Goal: Information Seeking & Learning: Learn about a topic

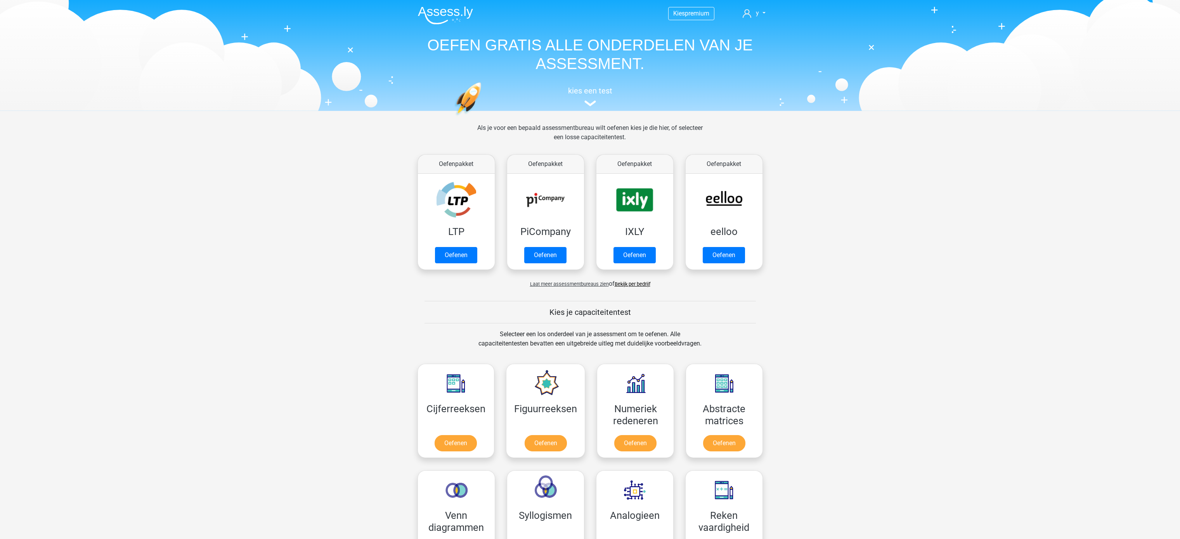
scroll to position [227, 0]
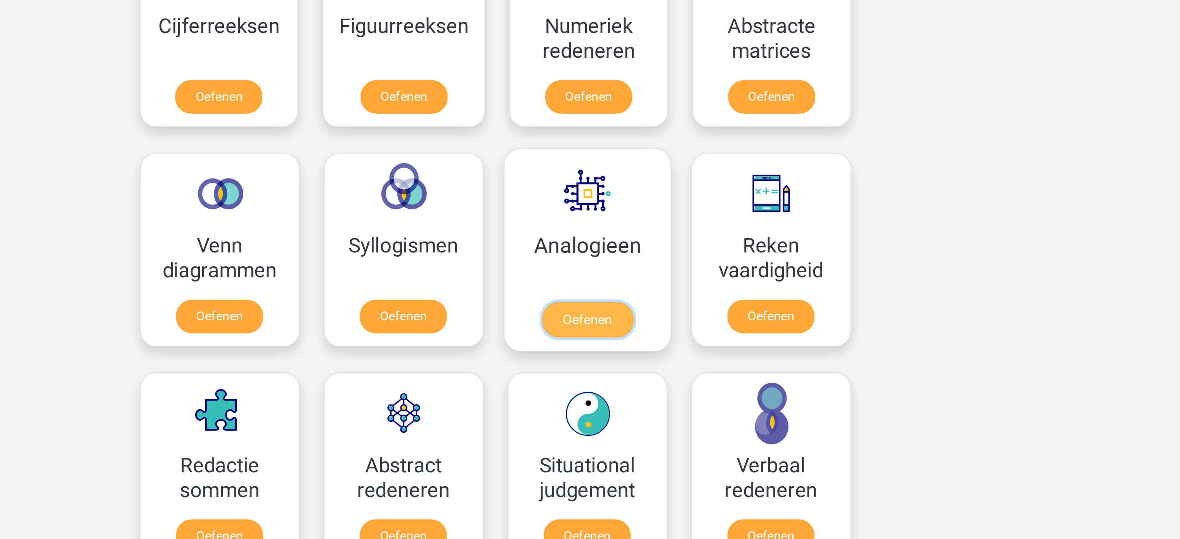
click at [638, 319] on link "Oefenen" at bounding box center [634, 324] width 44 height 17
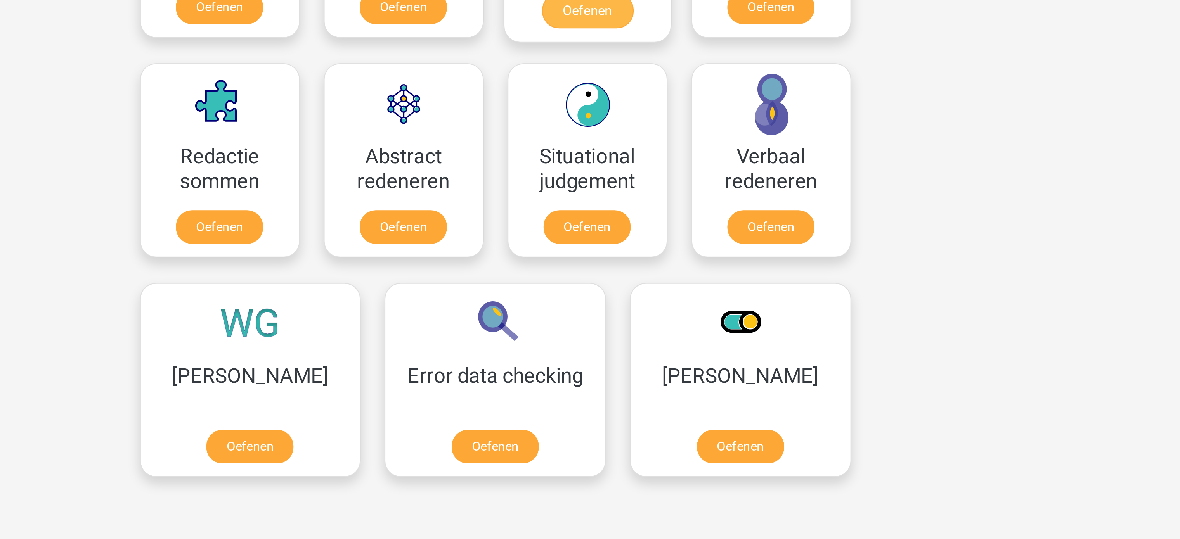
scroll to position [272, 0]
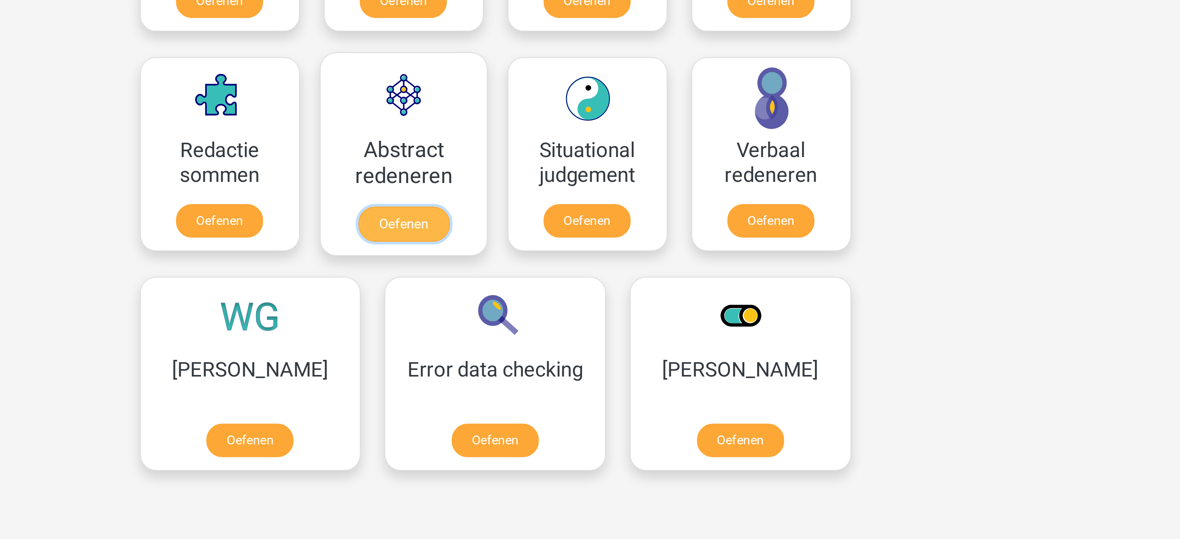
click at [559, 386] on link "Oefenen" at bounding box center [545, 386] width 44 height 17
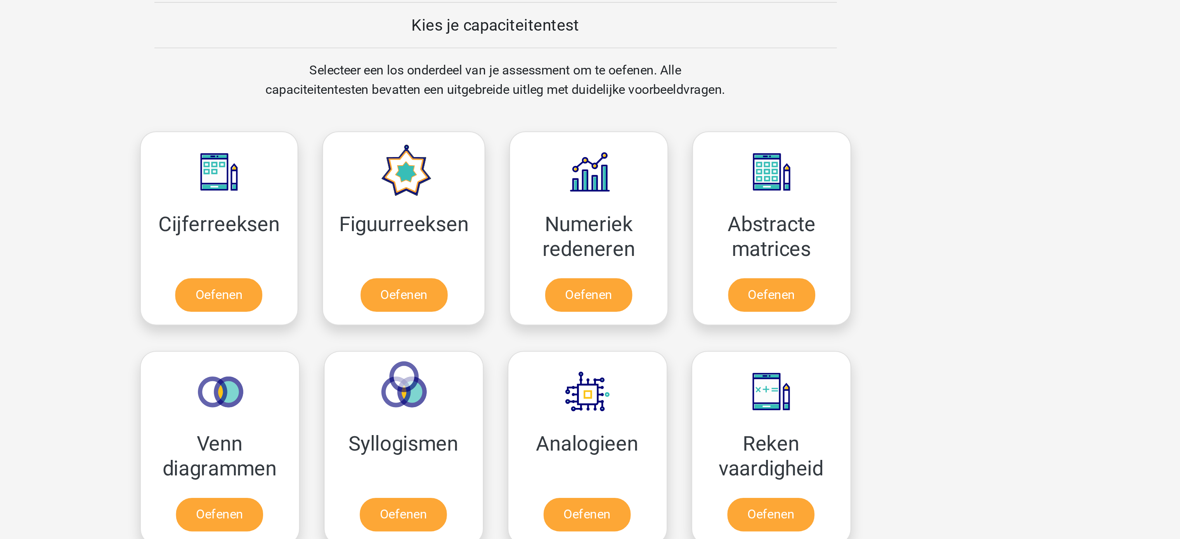
scroll to position [272, 0]
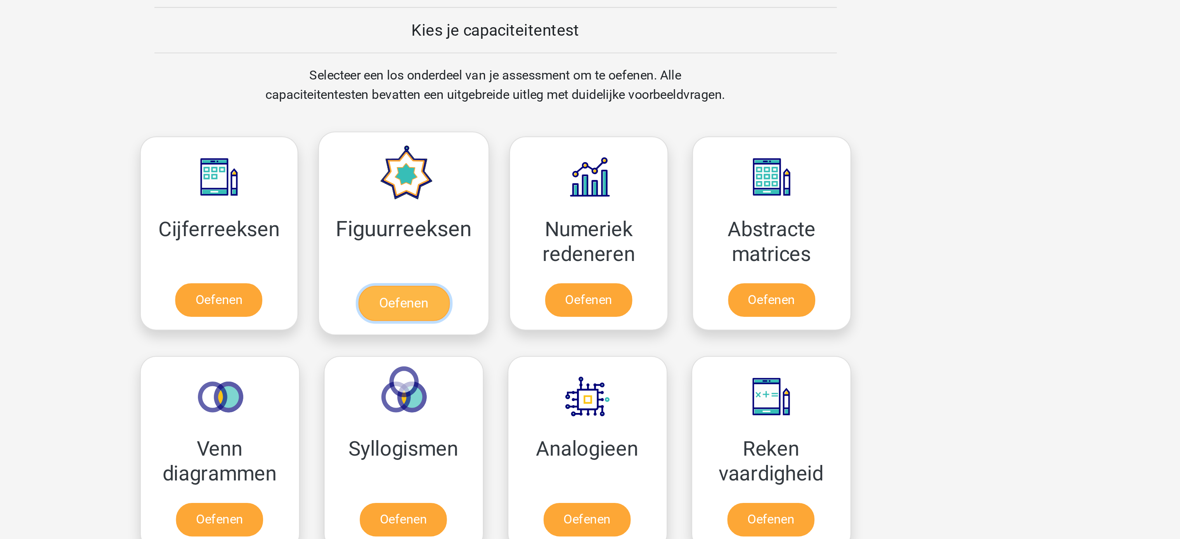
click at [542, 180] on link "Oefenen" at bounding box center [545, 173] width 44 height 17
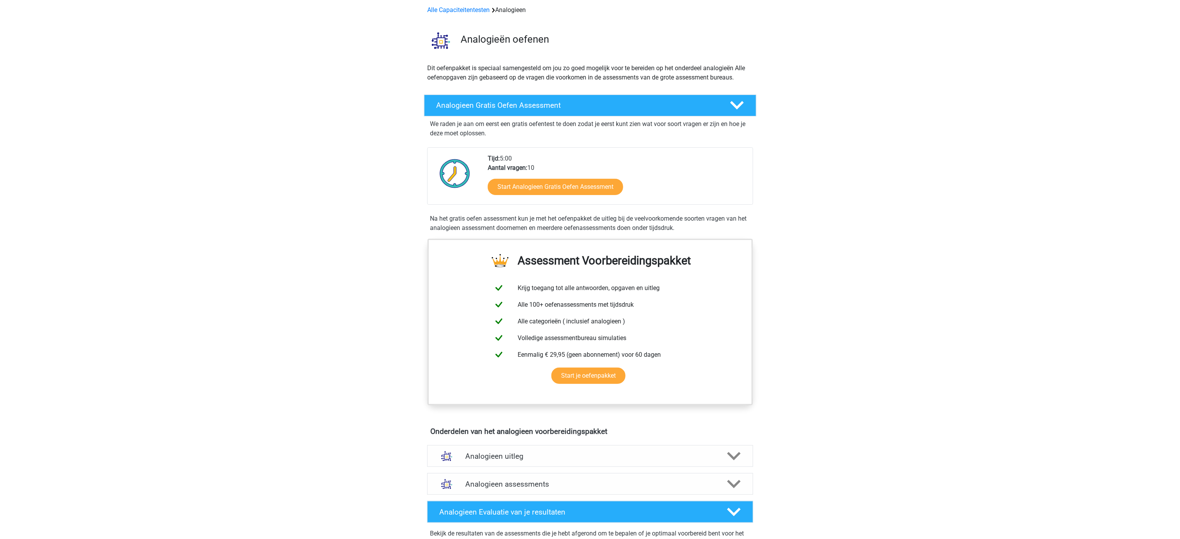
scroll to position [34, 0]
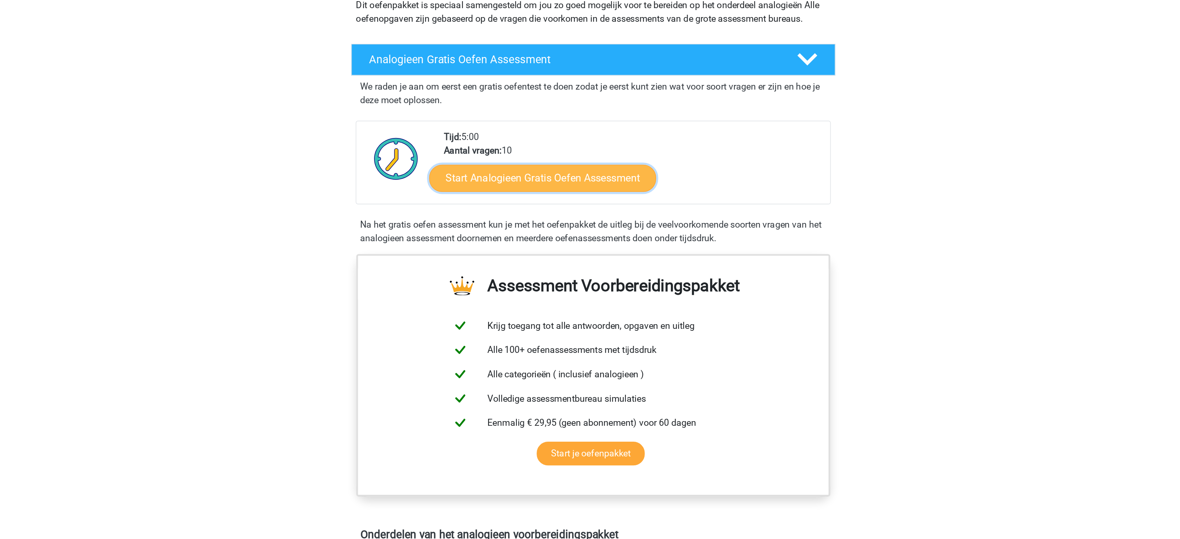
click at [578, 191] on link "Start Analogieen Gratis Oefen Assessment" at bounding box center [556, 186] width 156 height 19
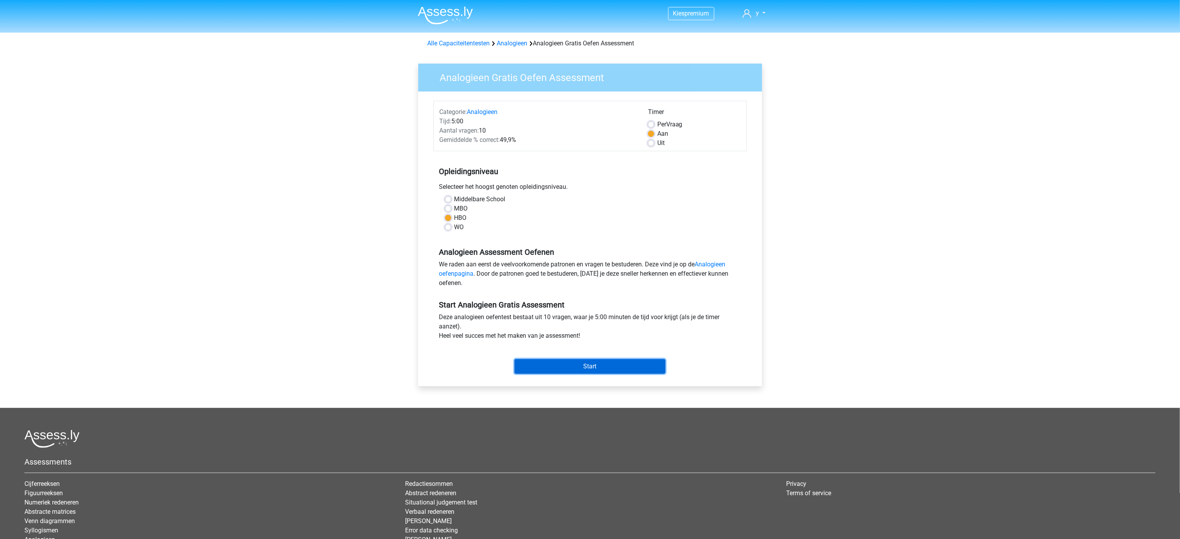
click at [614, 365] on input "Start" at bounding box center [589, 366] width 151 height 15
click at [454, 227] on label "WO" at bounding box center [459, 227] width 10 height 9
click at [450, 227] on input "WO" at bounding box center [448, 227] width 6 height 8
radio input "true"
click at [604, 367] on input "Start" at bounding box center [589, 366] width 151 height 15
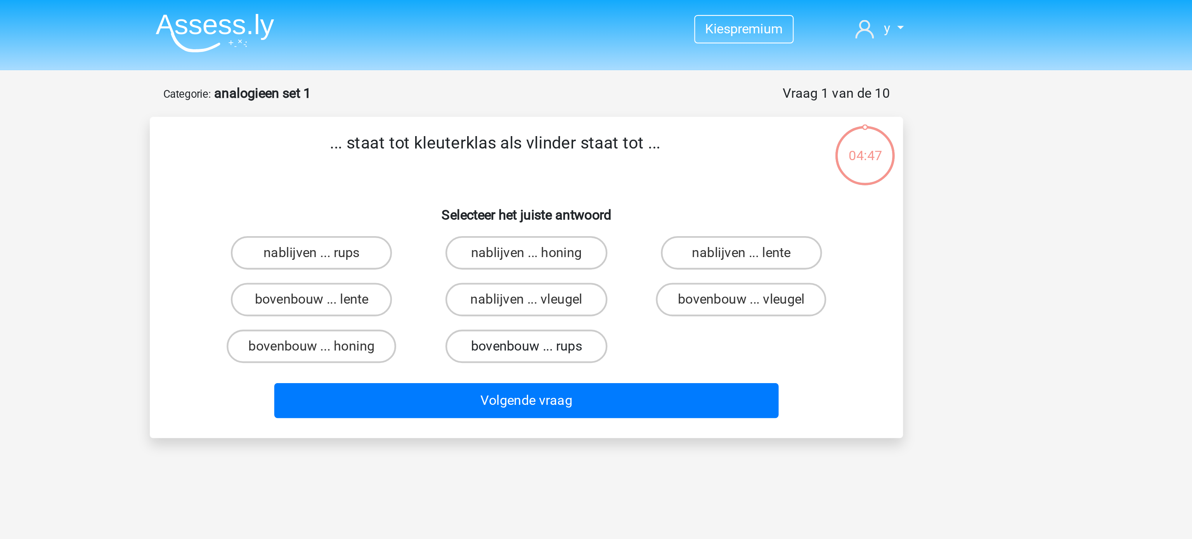
click at [584, 160] on label "bovenbouw ... rups" at bounding box center [595, 161] width 75 height 16
click at [596, 161] on input "bovenbouw ... rups" at bounding box center [598, 163] width 5 height 5
radio input "true"
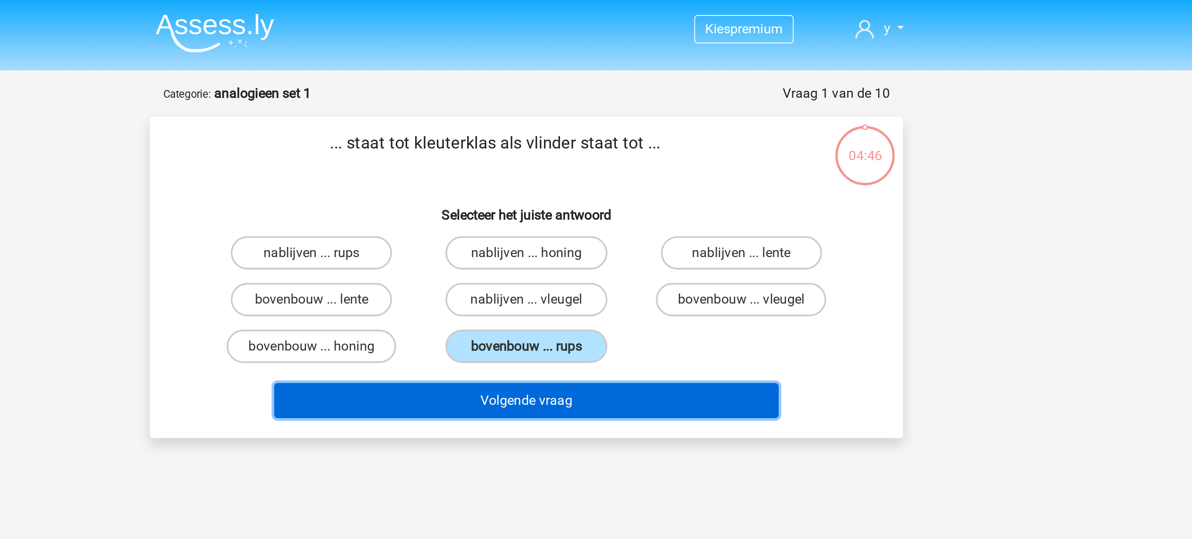
click at [598, 186] on button "Volgende vraag" at bounding box center [596, 186] width 235 height 16
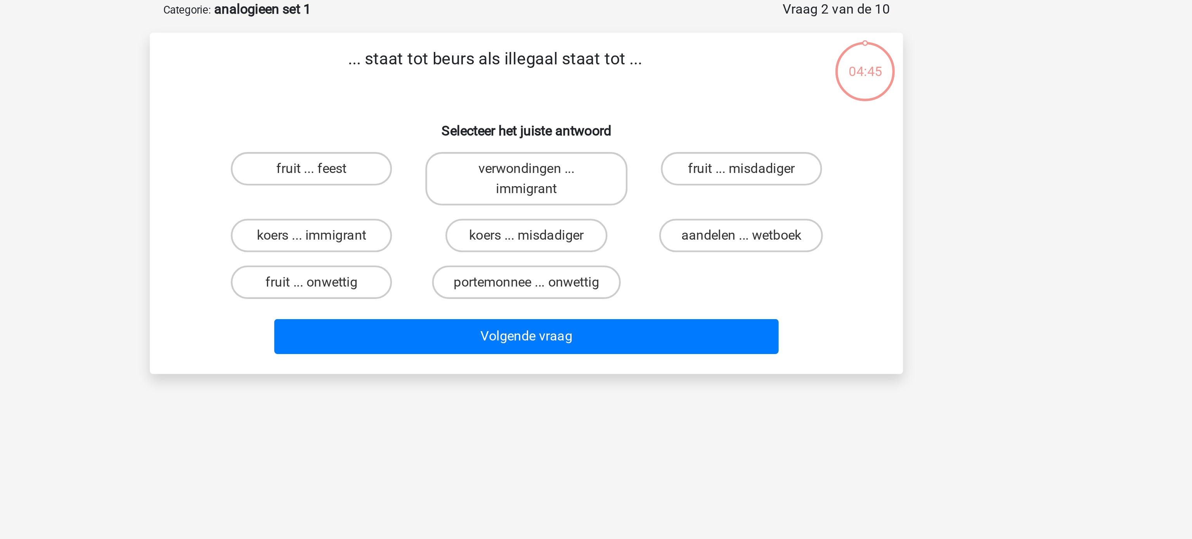
click at [620, 94] on h6 "Selecteer het juiste antwoord" at bounding box center [595, 97] width 325 height 14
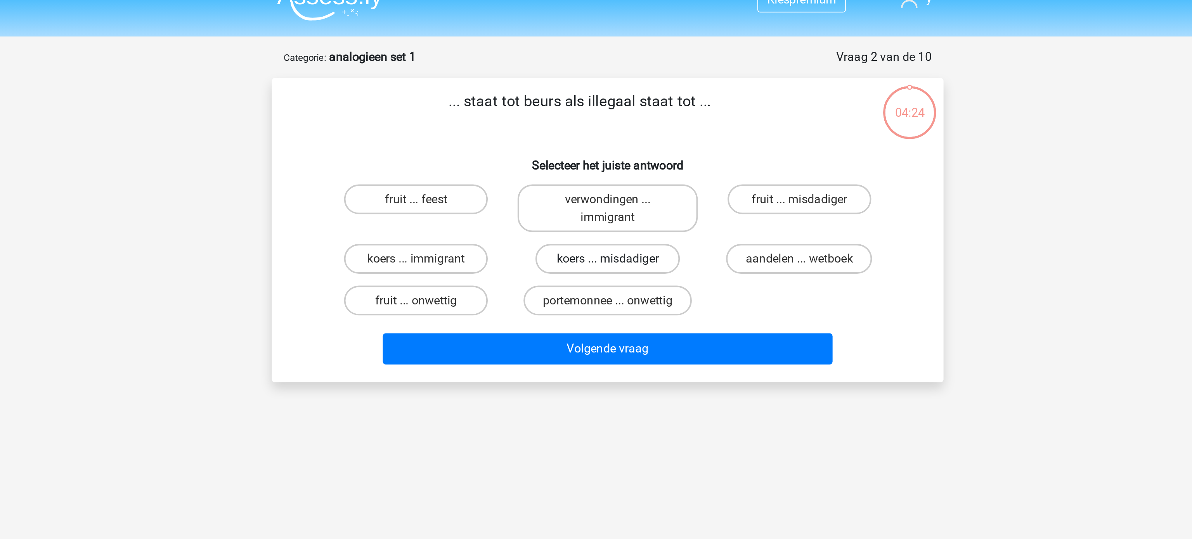
click at [602, 146] on label "koers ... misdadiger" at bounding box center [595, 149] width 75 height 16
click at [601, 149] on input "koers ... misdadiger" at bounding box center [598, 151] width 5 height 5
radio input "true"
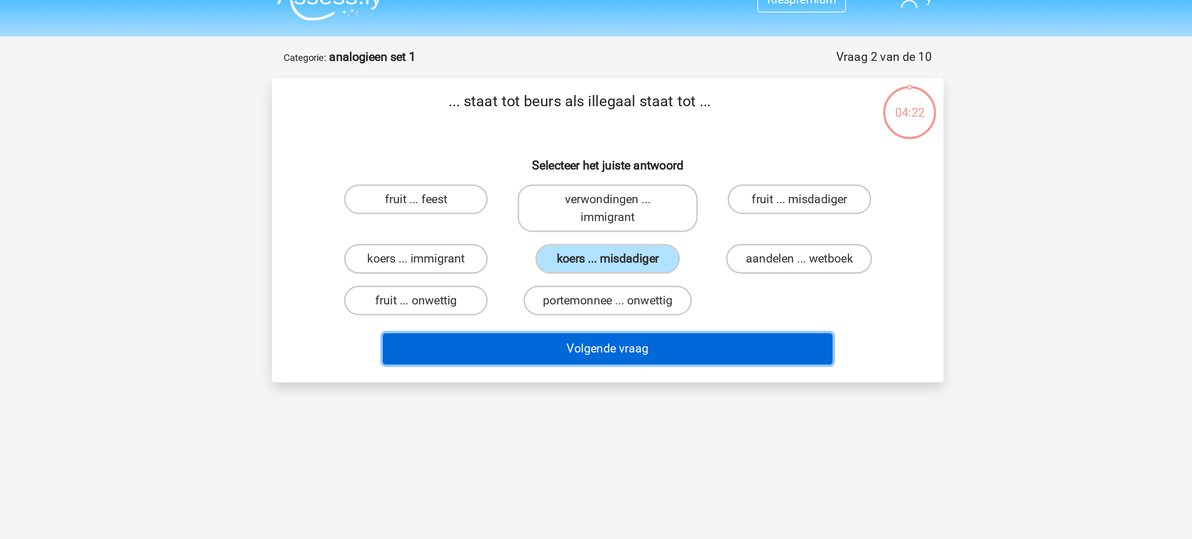
click at [610, 193] on button "Volgende vraag" at bounding box center [596, 195] width 235 height 16
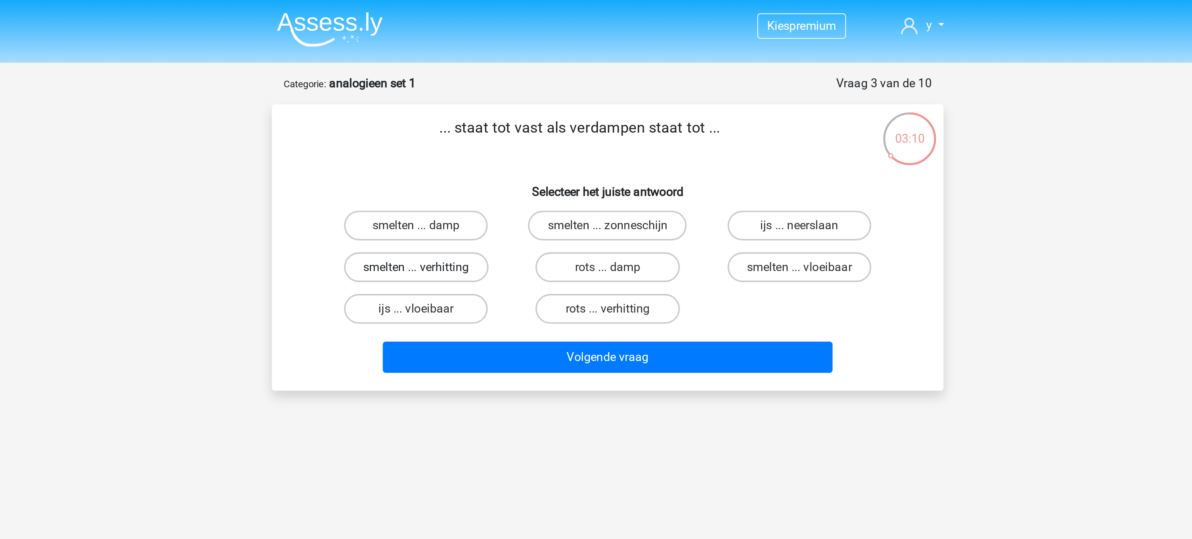
click at [506, 140] on label "smelten ... verhitting" at bounding box center [496, 140] width 75 height 16
click at [501, 140] on input "smelten ... verhitting" at bounding box center [498, 141] width 5 height 5
radio input "true"
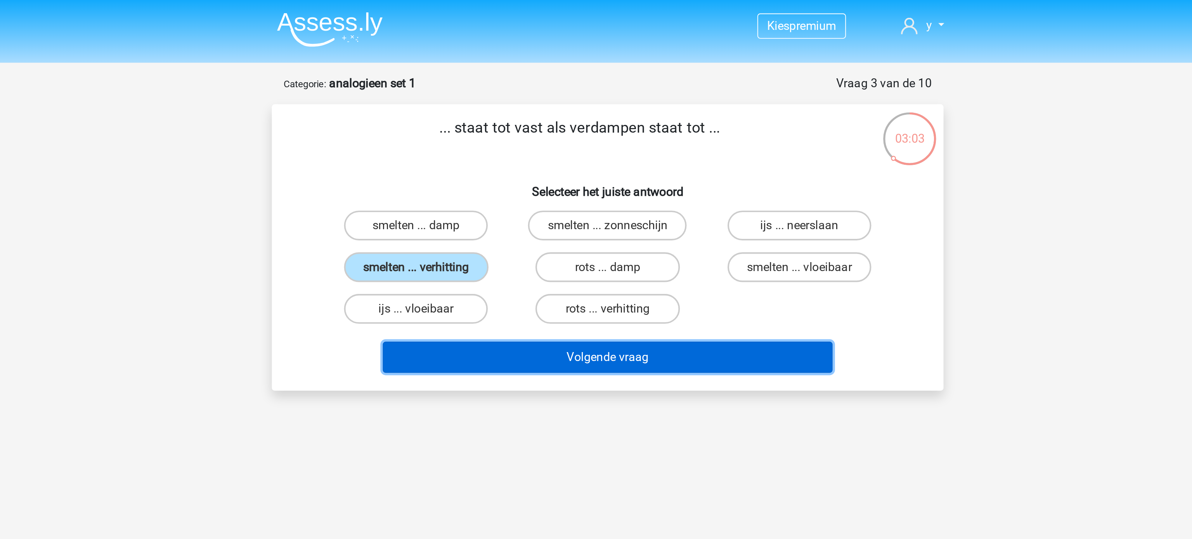
click at [616, 186] on button "Volgende vraag" at bounding box center [596, 186] width 235 height 16
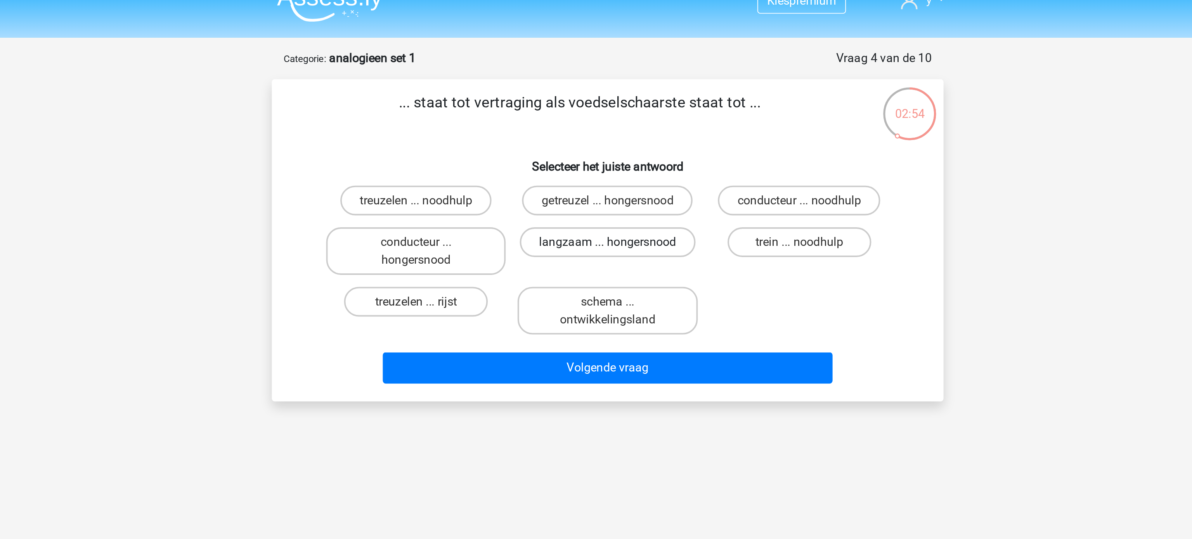
click at [617, 138] on label "langzaam ... hongersnood" at bounding box center [596, 140] width 92 height 16
click at [601, 139] on input "langzaam ... hongersnood" at bounding box center [598, 141] width 5 height 5
radio input "true"
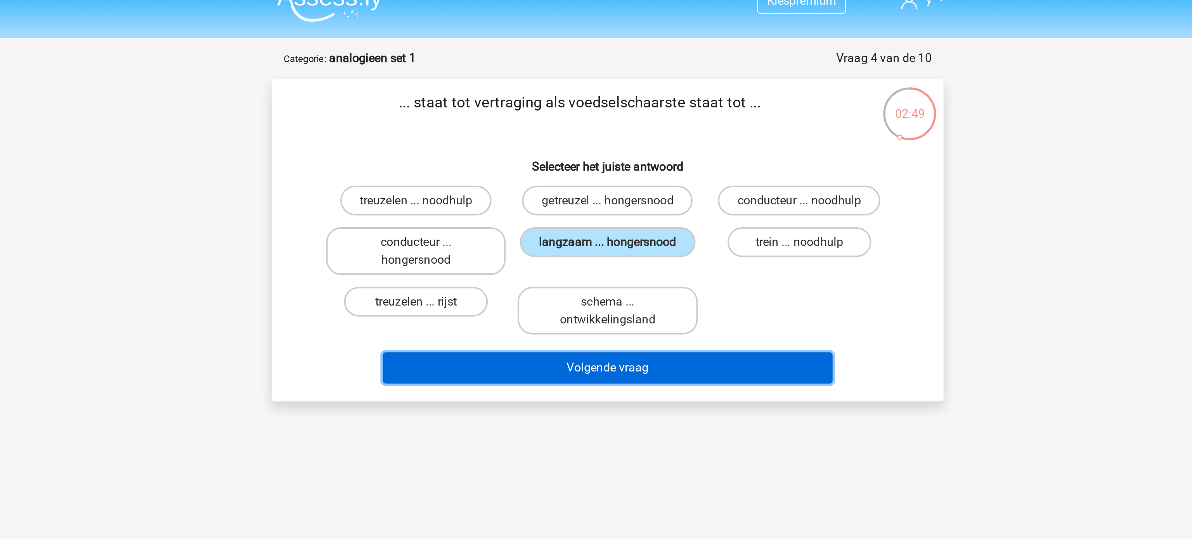
drag, startPoint x: 624, startPoint y: 206, endPoint x: 620, endPoint y: 199, distance: 8.1
click at [620, 199] on button "Volgende vraag" at bounding box center [596, 205] width 235 height 16
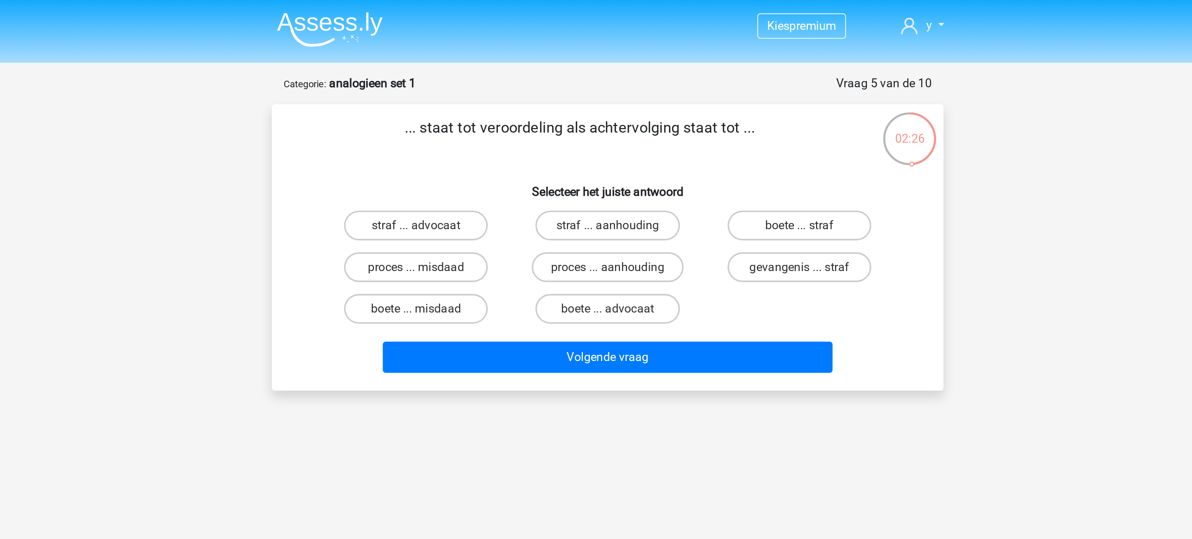
click at [600, 141] on input "proces ... aanhouding" at bounding box center [598, 141] width 5 height 5
radio input "true"
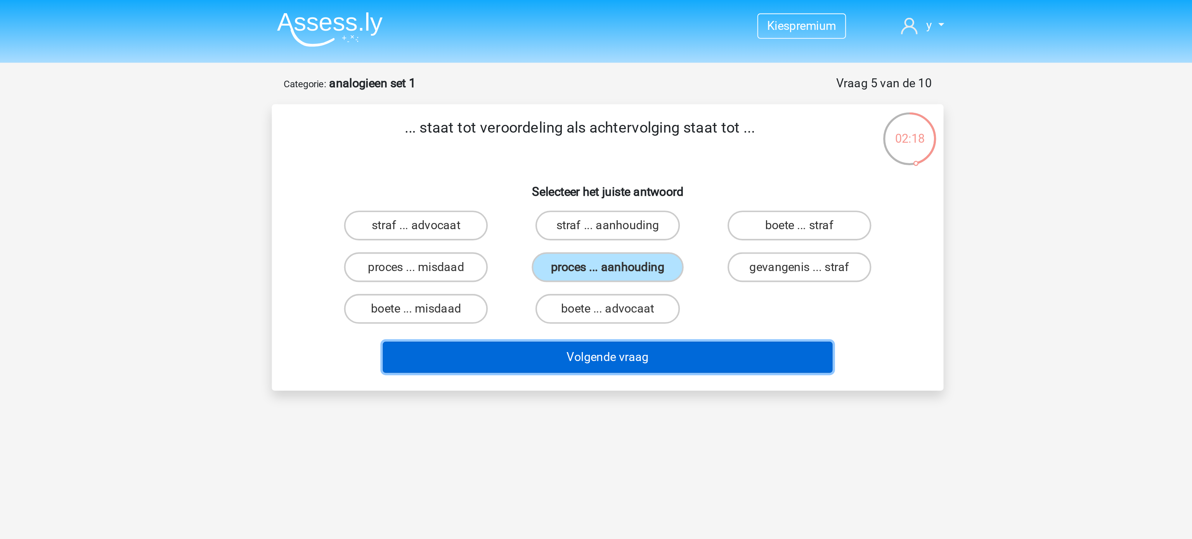
drag, startPoint x: 635, startPoint y: 190, endPoint x: 627, endPoint y: 189, distance: 7.8
click at [627, 189] on button "Volgende vraag" at bounding box center [596, 186] width 235 height 16
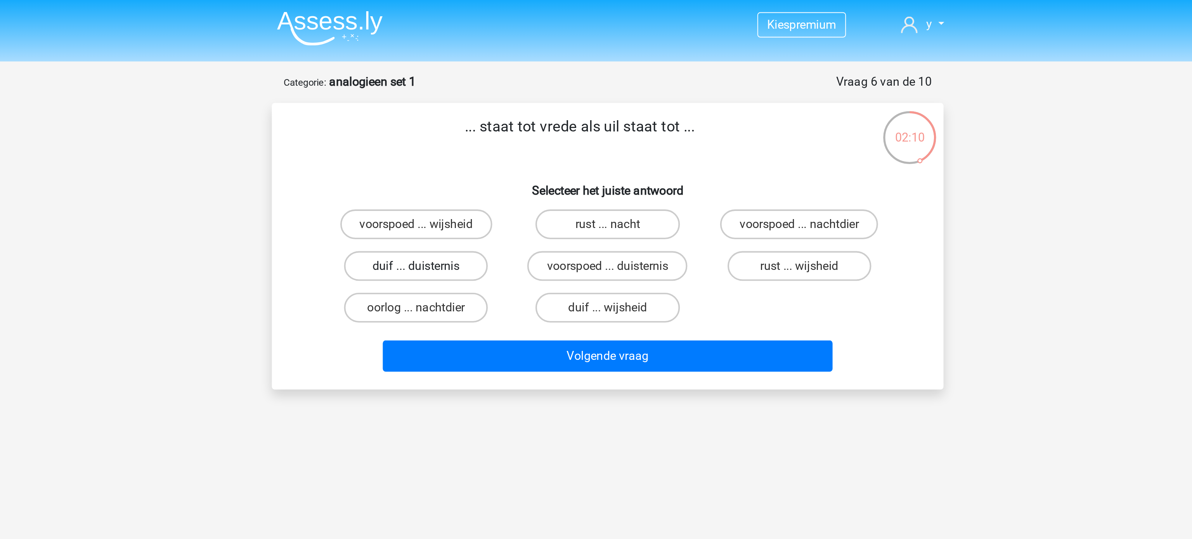
click at [523, 141] on label "duif ... duisternis" at bounding box center [496, 140] width 75 height 16
click at [501, 141] on input "duif ... duisternis" at bounding box center [498, 141] width 5 height 5
radio input "true"
click at [680, 141] on label "rust ... wijsheid" at bounding box center [695, 140] width 75 height 16
click at [696, 141] on input "rust ... wijsheid" at bounding box center [698, 141] width 5 height 5
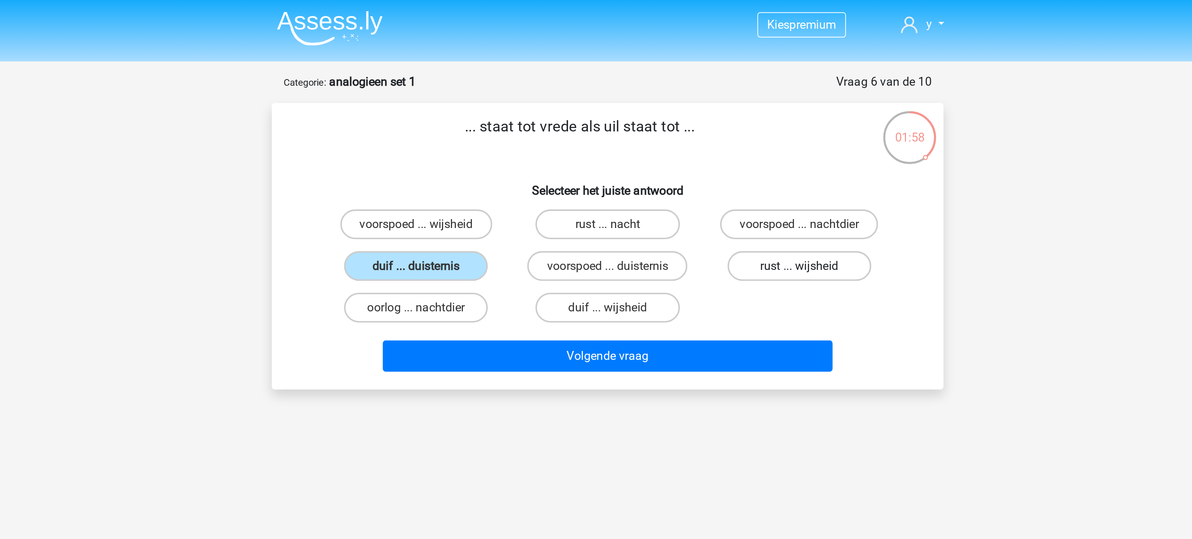
radio input "true"
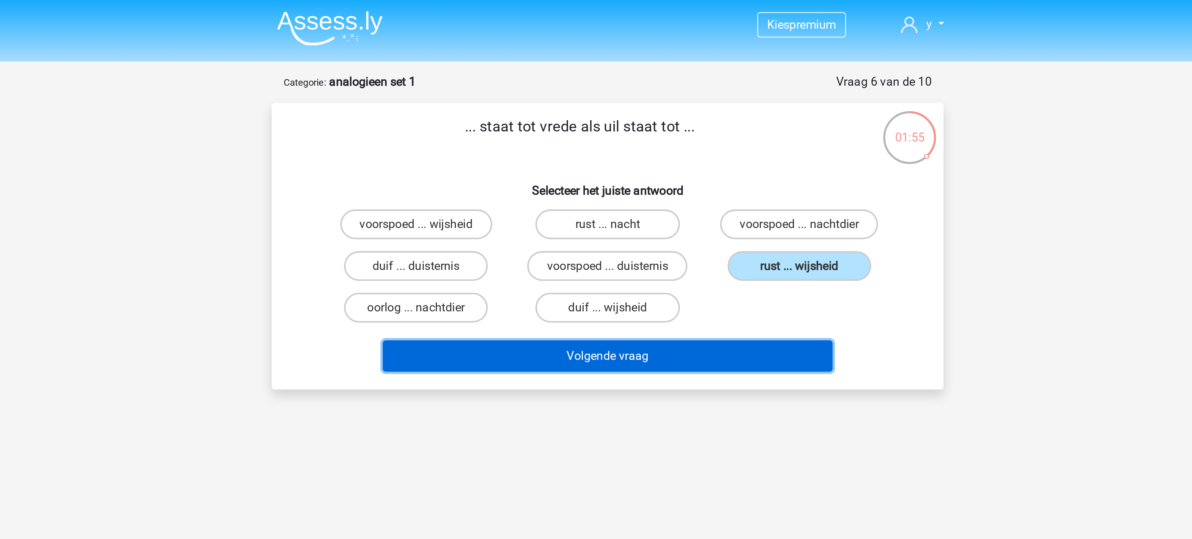
click at [614, 185] on button "Volgende vraag" at bounding box center [596, 186] width 235 height 16
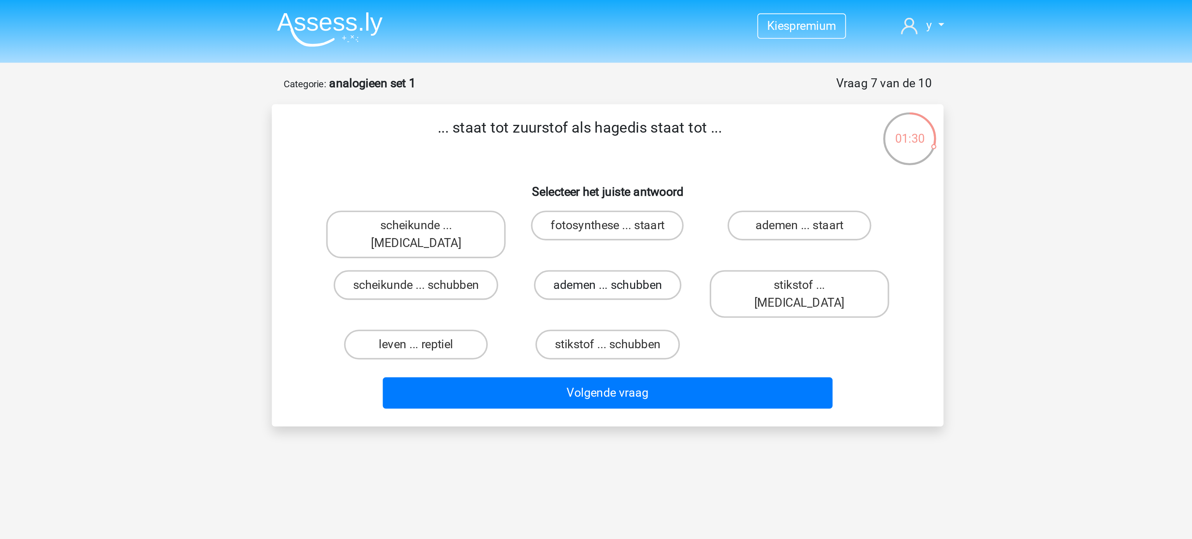
click at [592, 143] on label "ademen ... schubben" at bounding box center [596, 149] width 77 height 16
click at [596, 149] on input "ademen ... schubben" at bounding box center [598, 151] width 5 height 5
radio input "true"
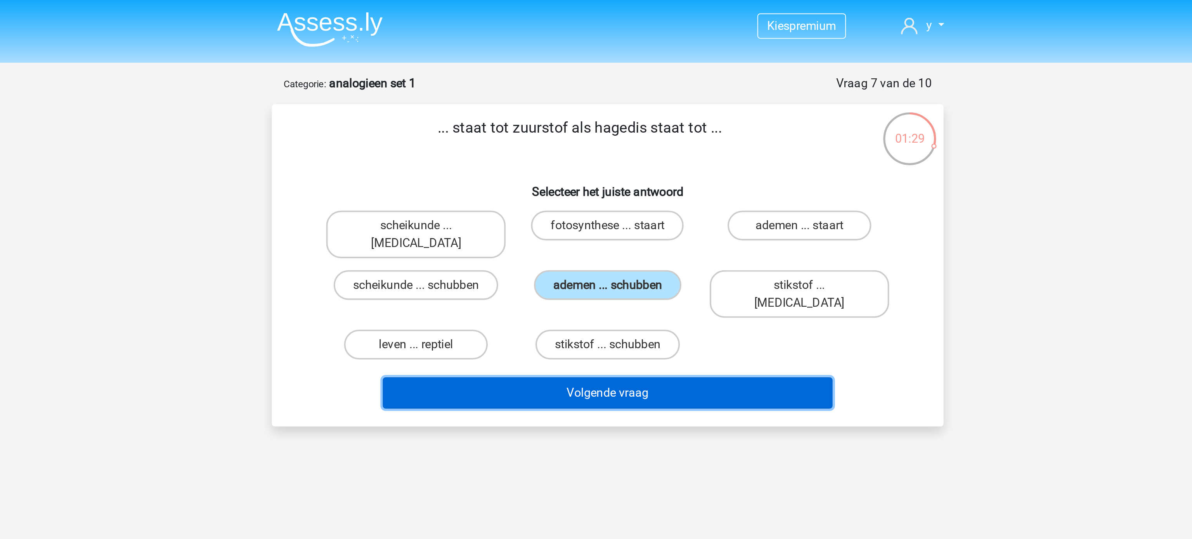
click at [591, 197] on button "Volgende vraag" at bounding box center [596, 205] width 235 height 16
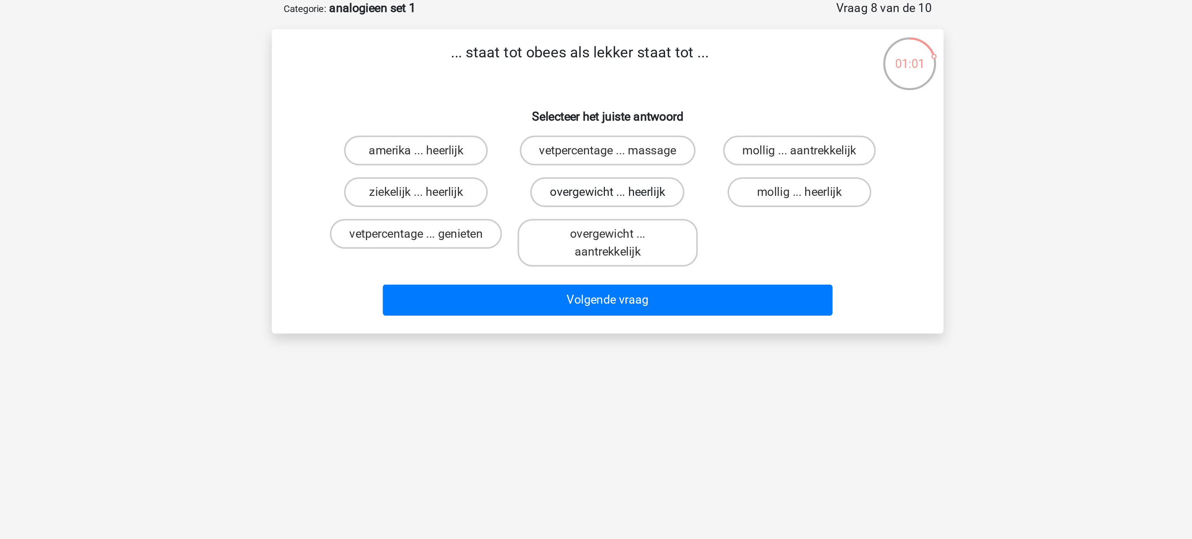
click at [614, 143] on label "overgewicht ... heerlijk" at bounding box center [596, 140] width 80 height 16
click at [601, 143] on input "overgewicht ... heerlijk" at bounding box center [598, 141] width 5 height 5
radio input "true"
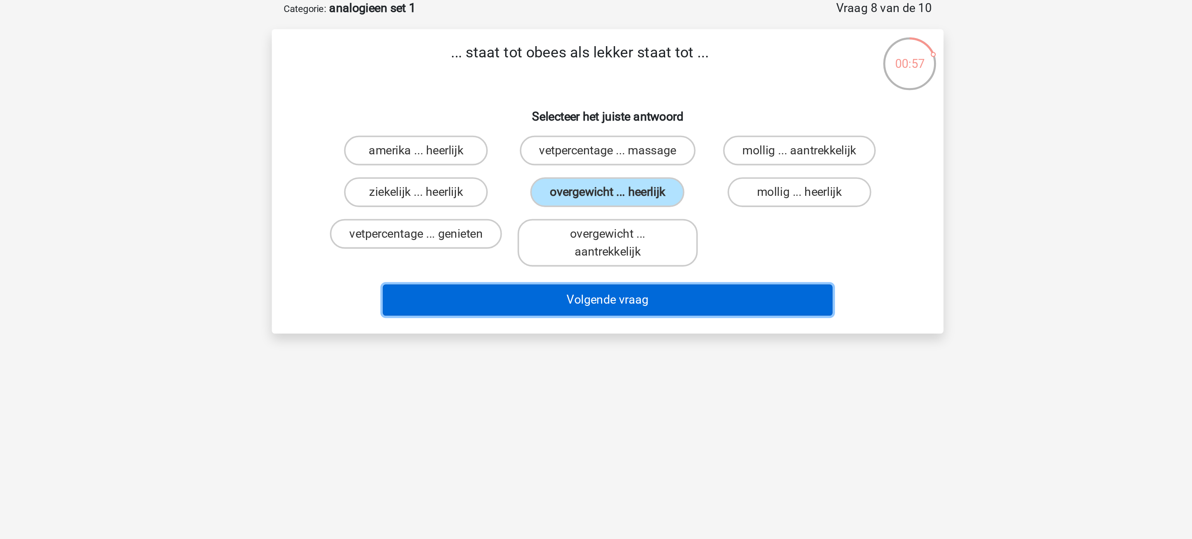
click at [614, 194] on button "Volgende vraag" at bounding box center [596, 195] width 235 height 16
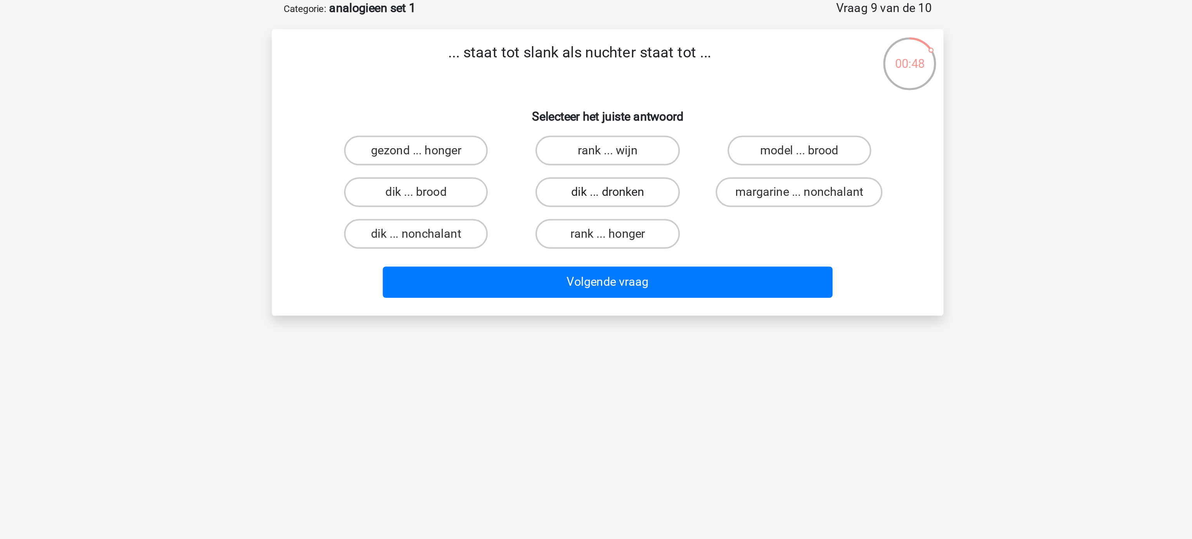
click at [615, 138] on label "dik ... dronken" at bounding box center [595, 140] width 75 height 16
click at [601, 139] on input "dik ... dronken" at bounding box center [598, 141] width 5 height 5
radio input "true"
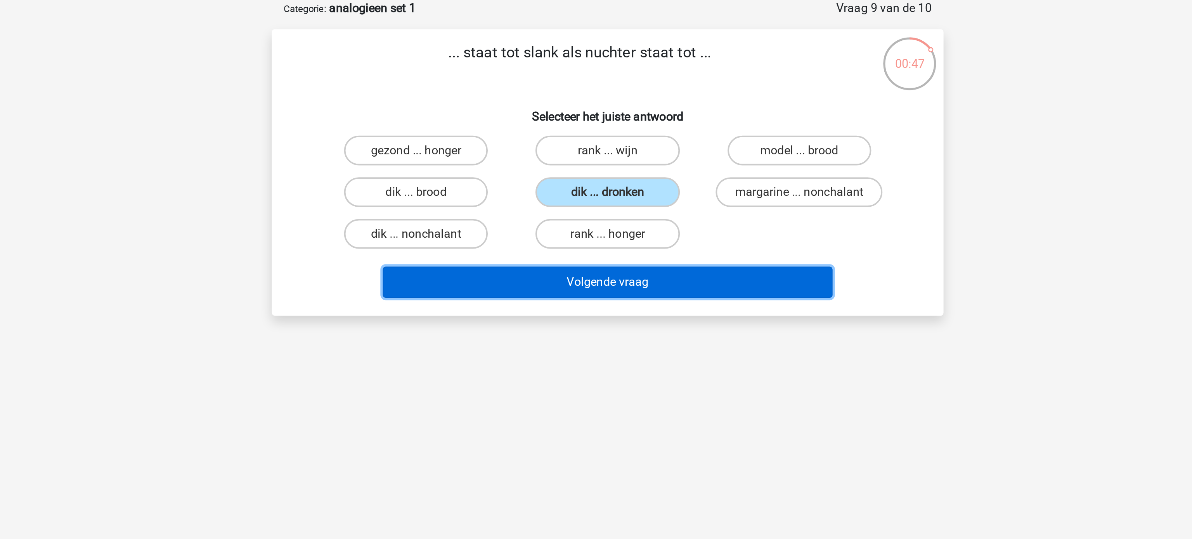
click at [614, 180] on button "Volgende vraag" at bounding box center [596, 186] width 235 height 16
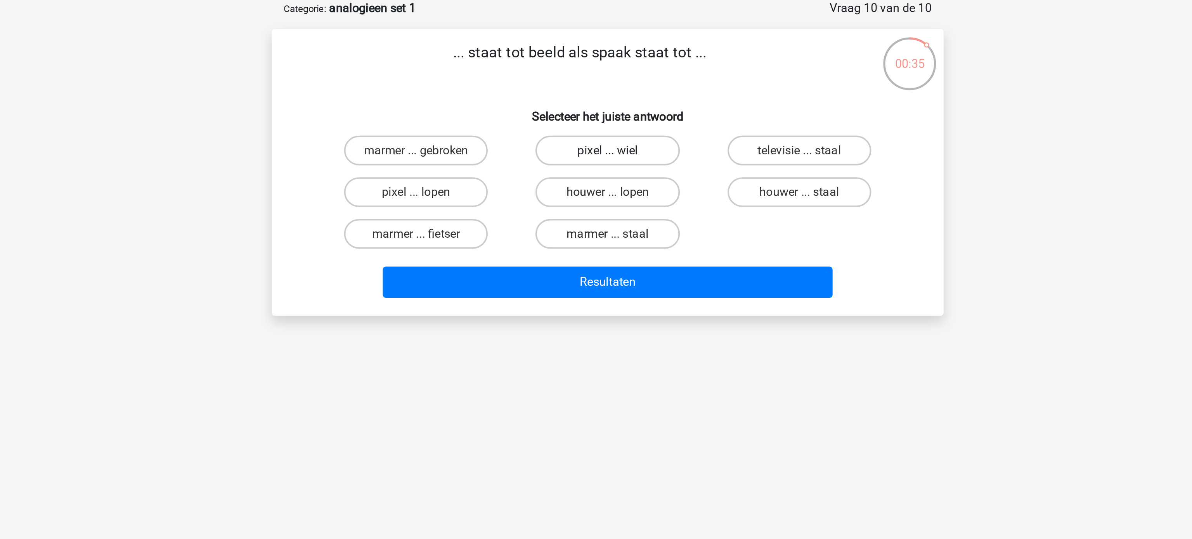
click at [589, 121] on label "pixel ... wiel" at bounding box center [595, 118] width 75 height 16
click at [596, 121] on input "pixel ... wiel" at bounding box center [598, 120] width 5 height 5
radio input "true"
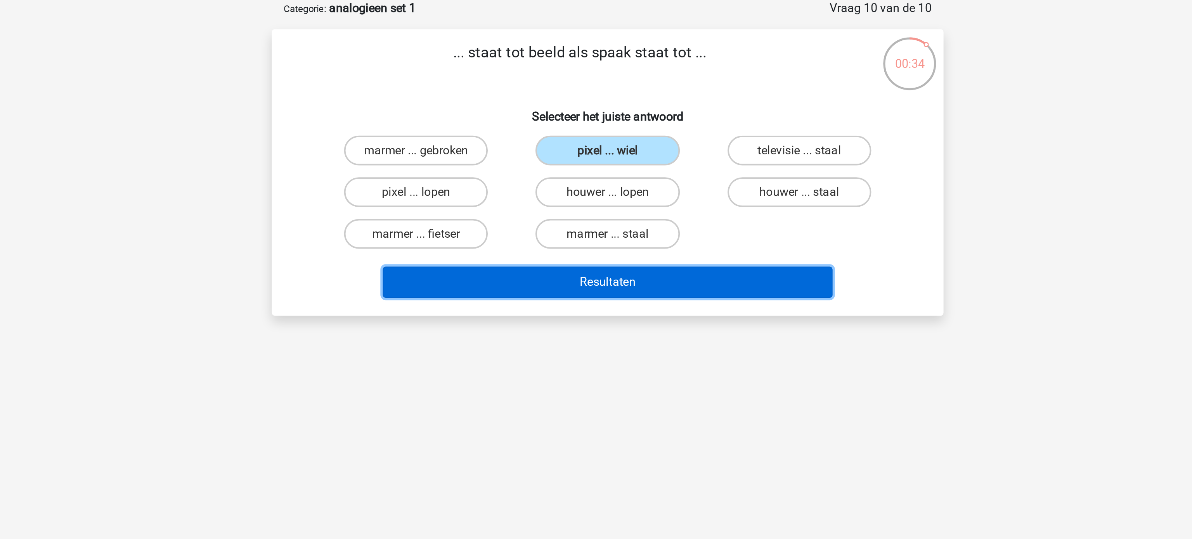
click at [597, 182] on button "Resultaten" at bounding box center [596, 186] width 235 height 16
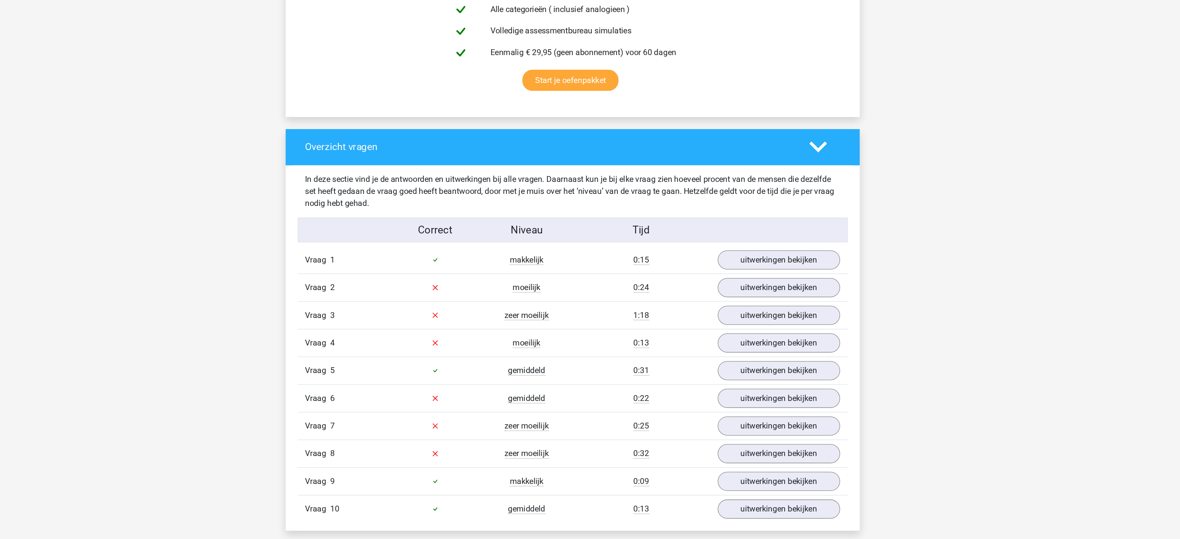
scroll to position [428, 0]
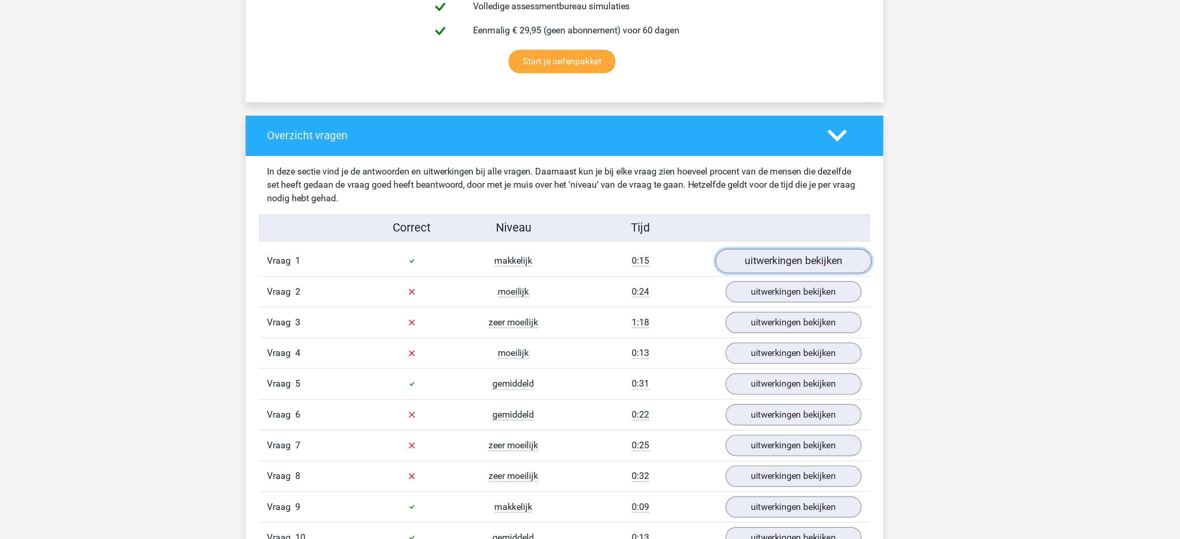
click at [739, 261] on link "uitwerkingen bekijken" at bounding box center [749, 258] width 108 height 17
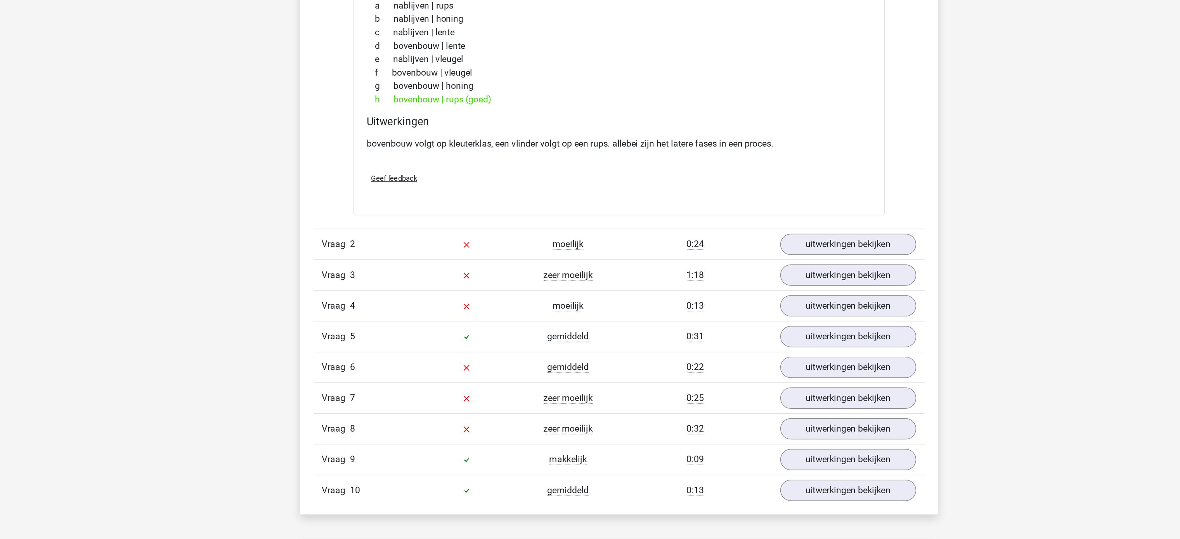
scroll to position [569, 0]
click at [744, 334] on link "uitwerkingen bekijken" at bounding box center [749, 333] width 108 height 17
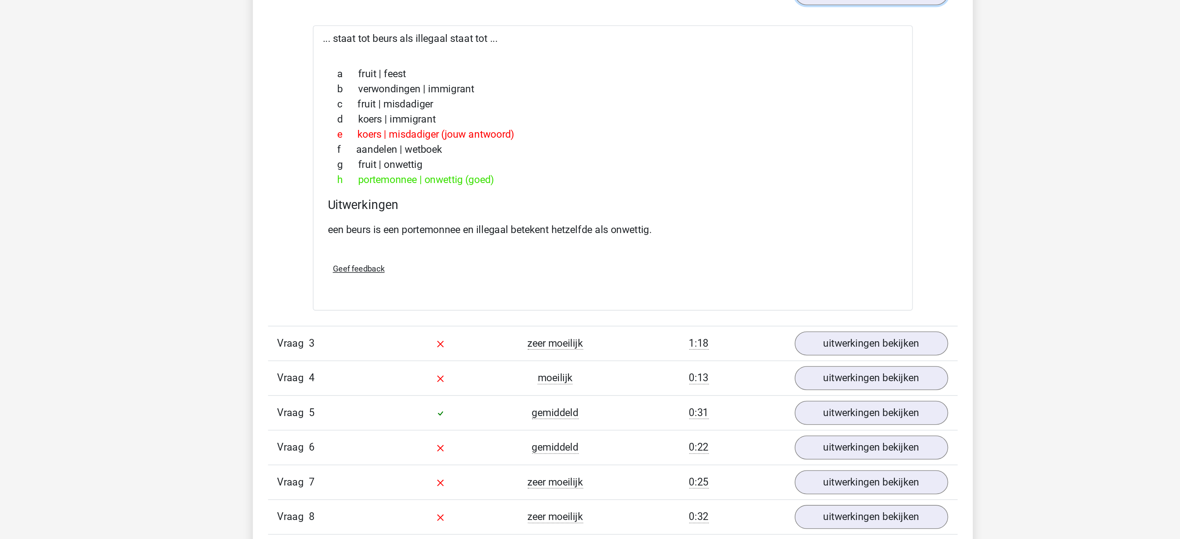
scroll to position [700, 0]
click at [737, 415] on link "uitwerkingen bekijken" at bounding box center [749, 418] width 108 height 17
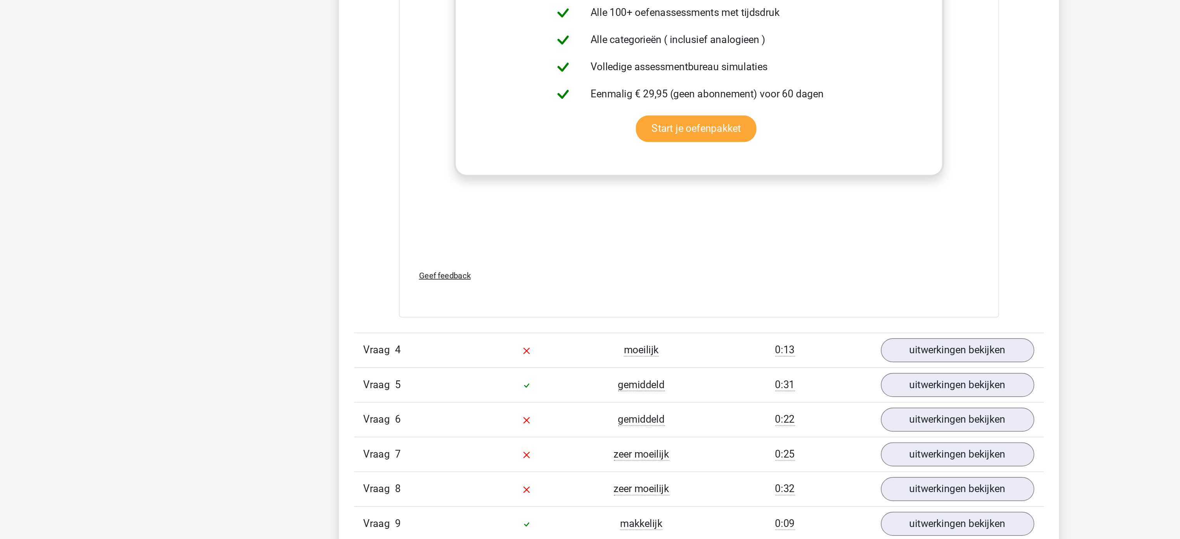
scroll to position [1128, 0]
click at [722, 431] on link "uitwerkingen bekijken" at bounding box center [749, 422] width 108 height 17
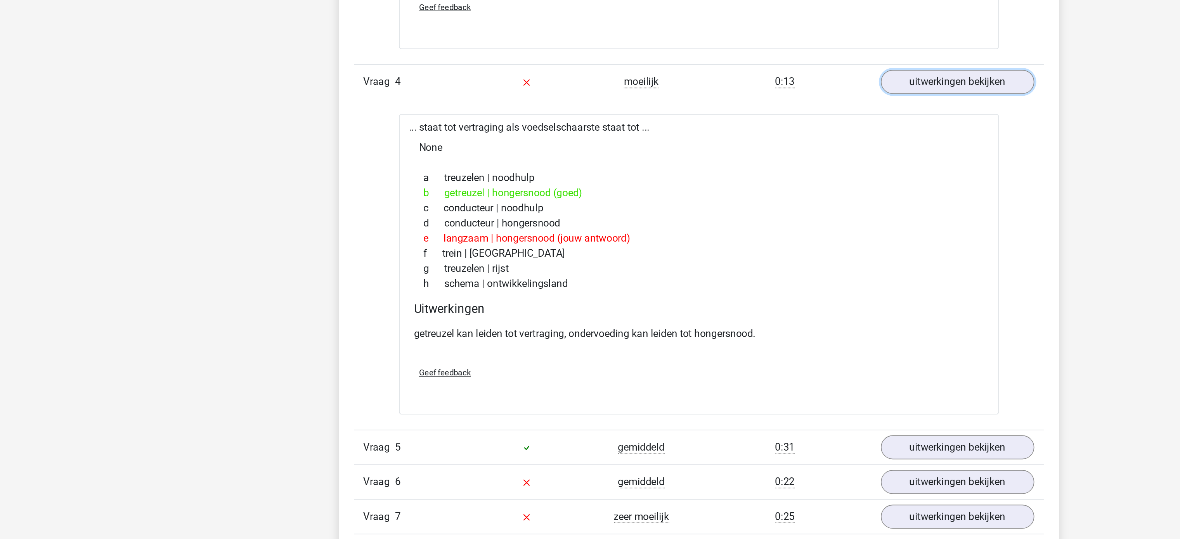
scroll to position [1321, 0]
click at [717, 462] on link "uitwerkingen bekijken" at bounding box center [749, 454] width 108 height 17
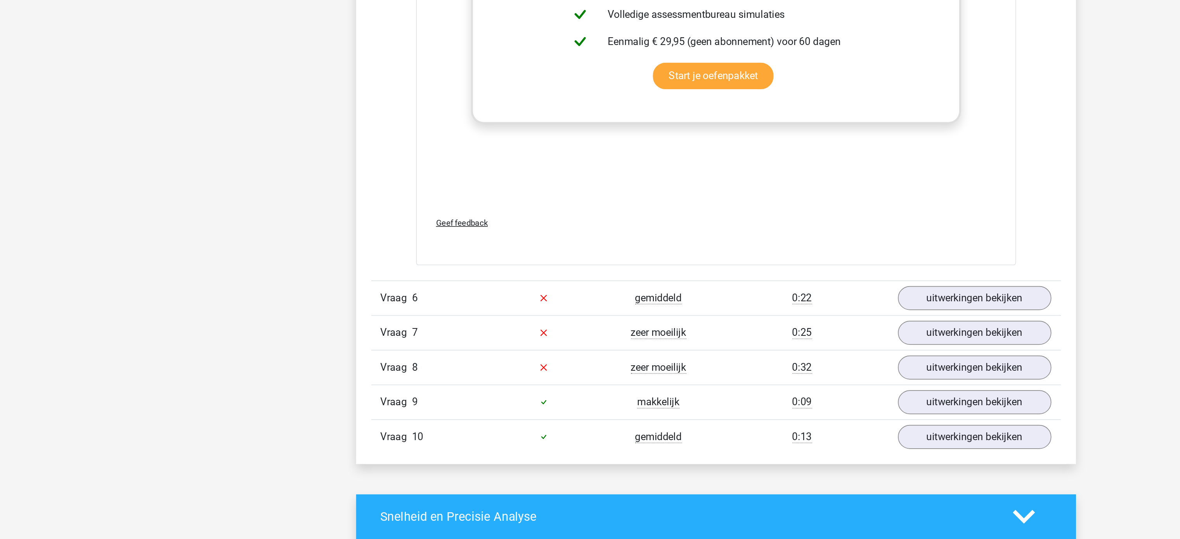
scroll to position [1820, 0]
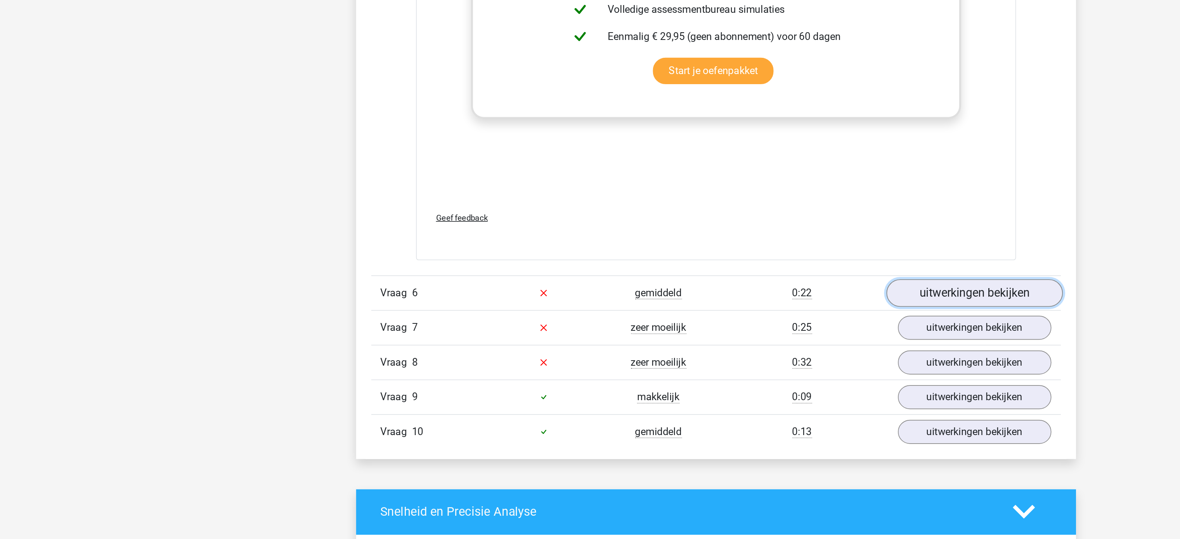
click at [731, 397] on link "uitwerkingen bekijken" at bounding box center [749, 387] width 108 height 17
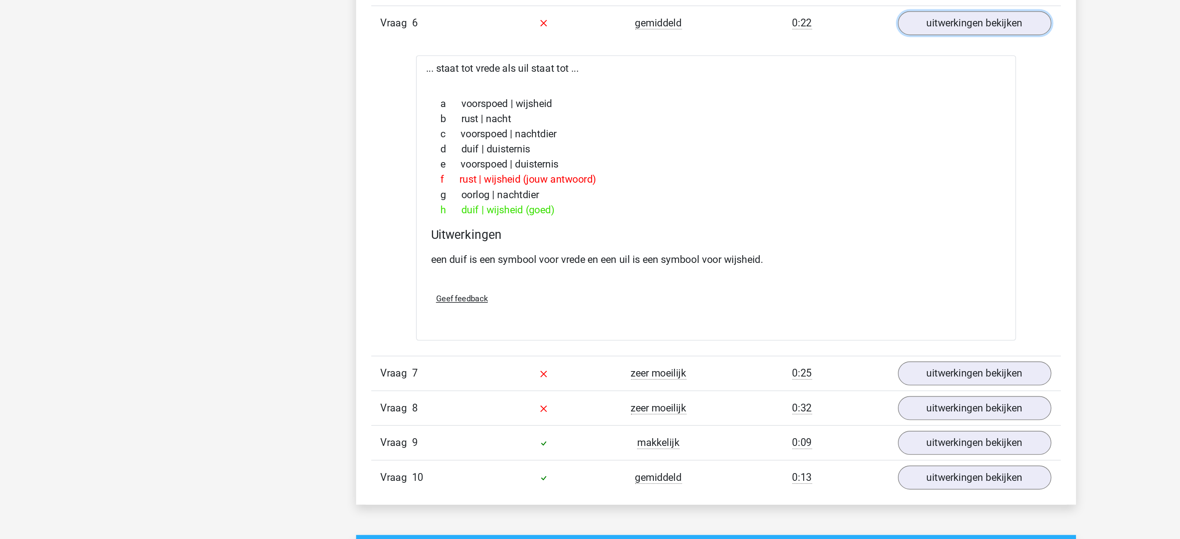
scroll to position [1999, 0]
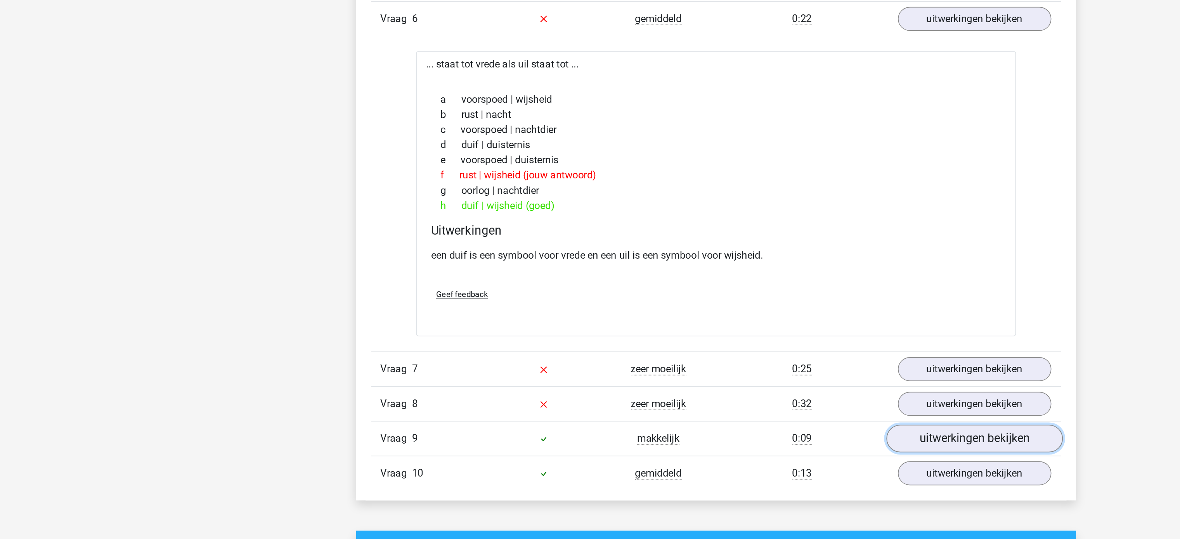
drag, startPoint x: 715, startPoint y: 471, endPoint x: 708, endPoint y: 473, distance: 6.6
click at [708, 473] on link "uitwerkingen bekijken" at bounding box center [749, 467] width 108 height 17
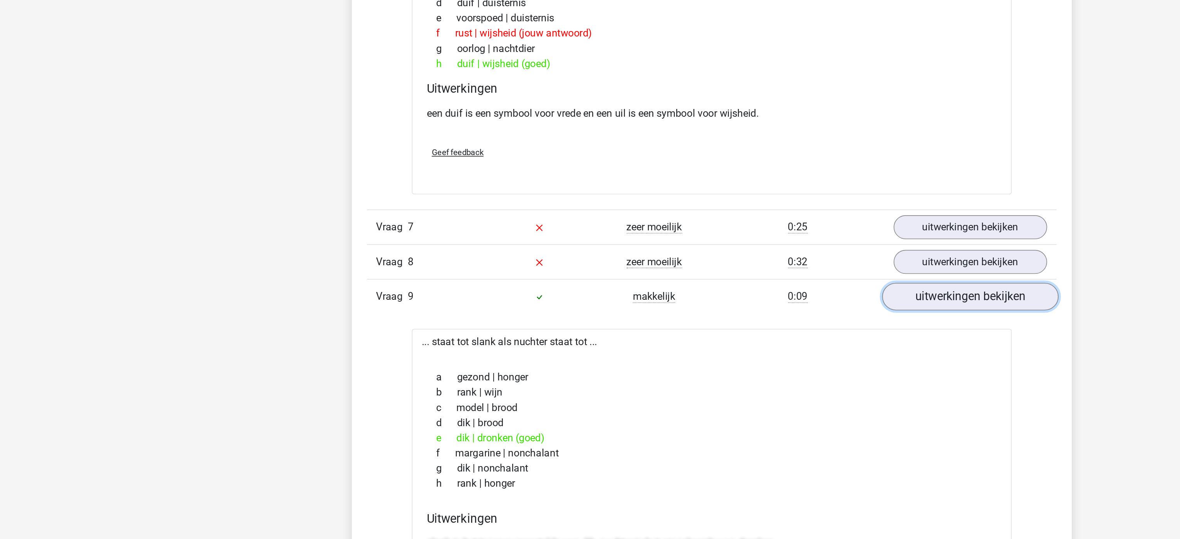
scroll to position [2077, 0]
click at [739, 374] on link "uitwerkingen bekijken" at bounding box center [749, 368] width 108 height 17
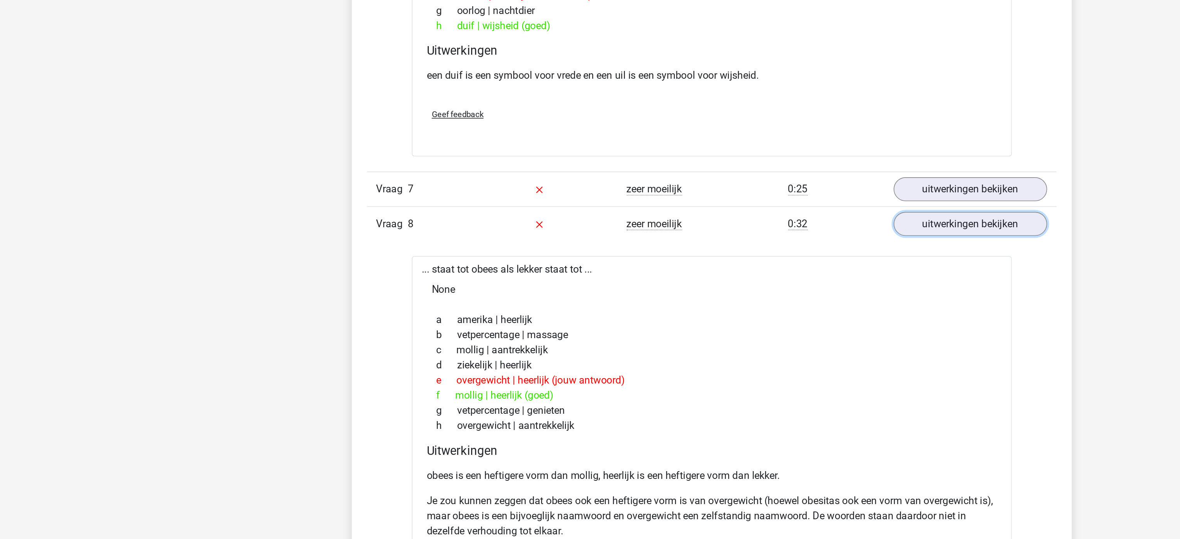
scroll to position [2128, 0]
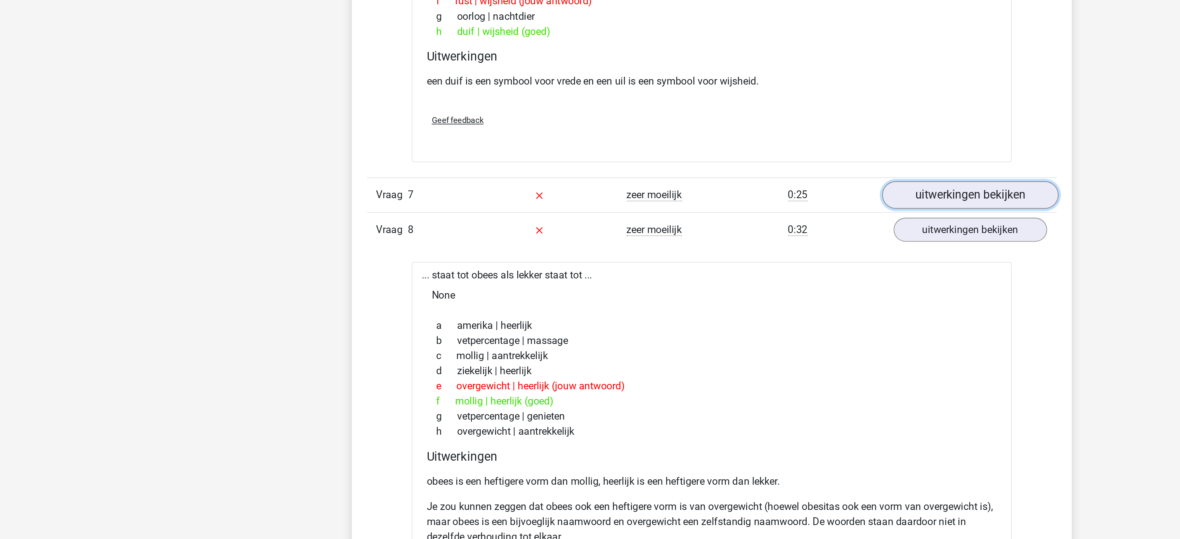
click at [741, 302] on link "uitwerkingen bekijken" at bounding box center [749, 295] width 108 height 17
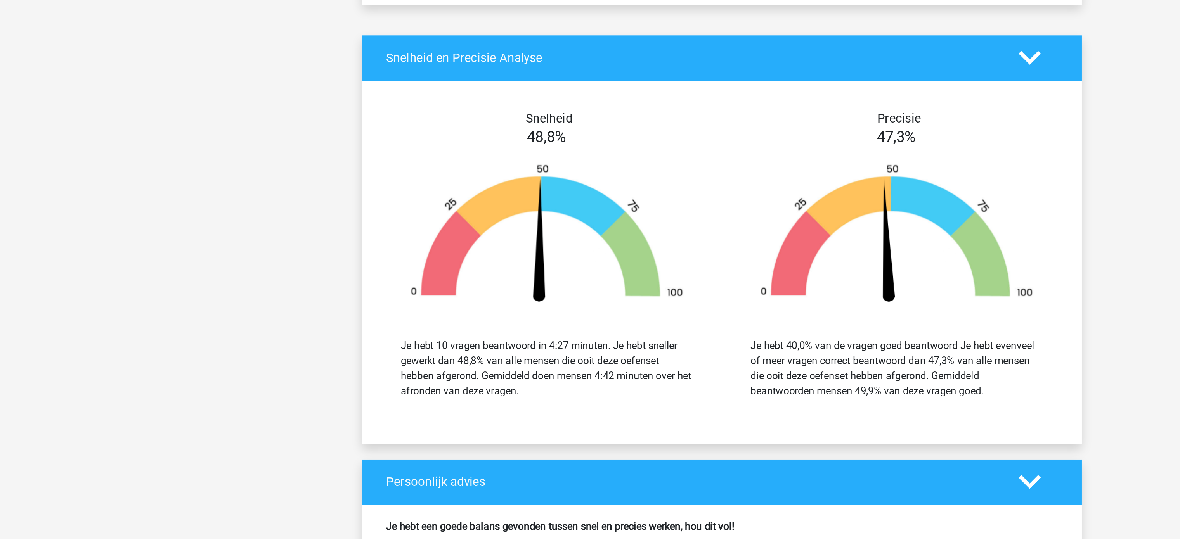
scroll to position [3353, 0]
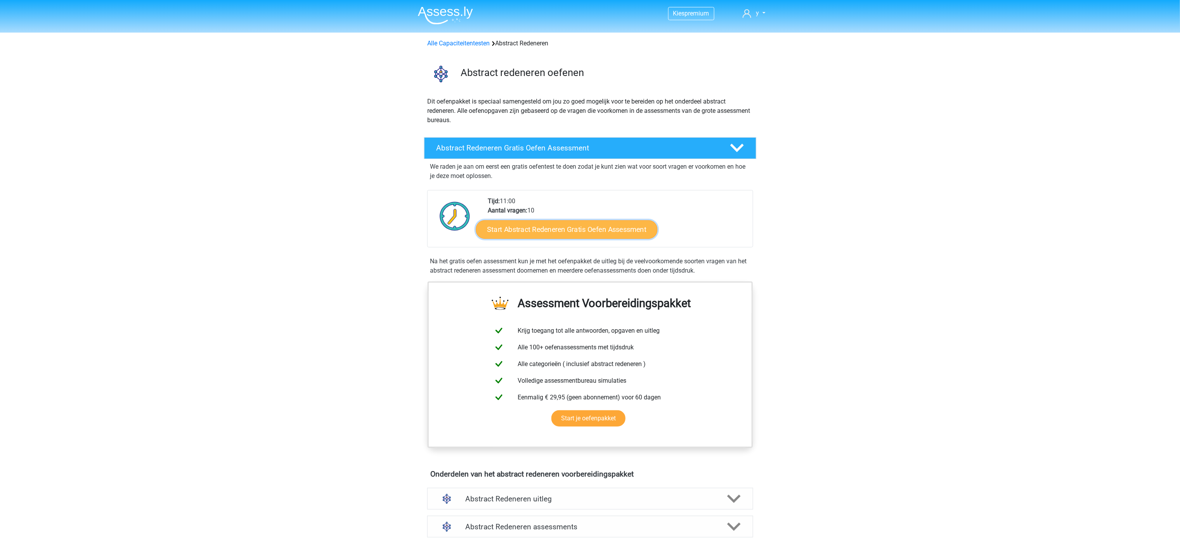
click at [520, 227] on link "Start Abstract Redeneren Gratis Oefen Assessment" at bounding box center [567, 229] width 182 height 19
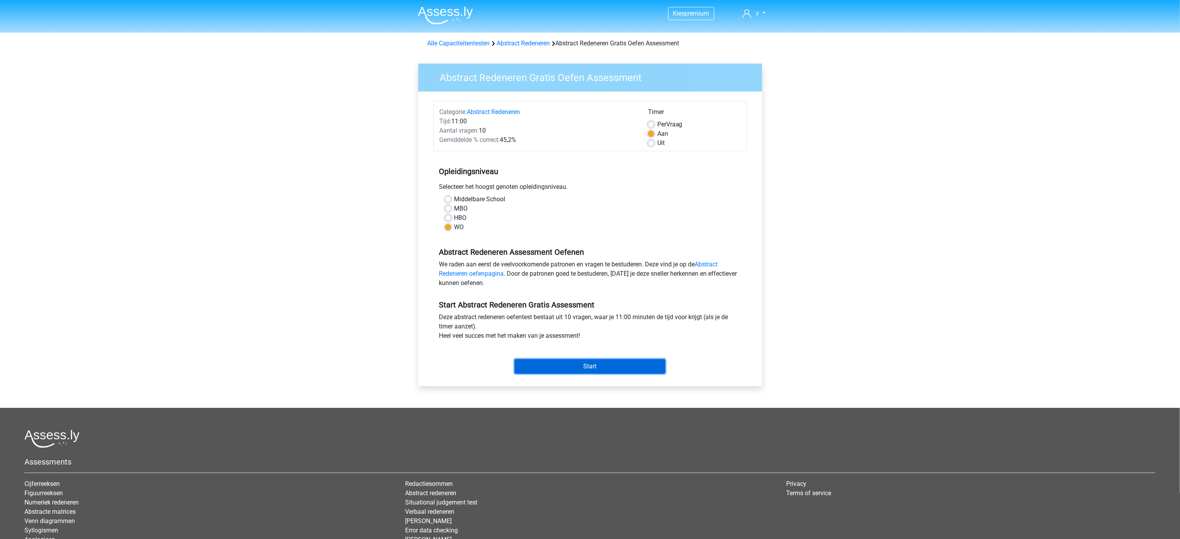
click at [562, 366] on input "Start" at bounding box center [589, 366] width 151 height 15
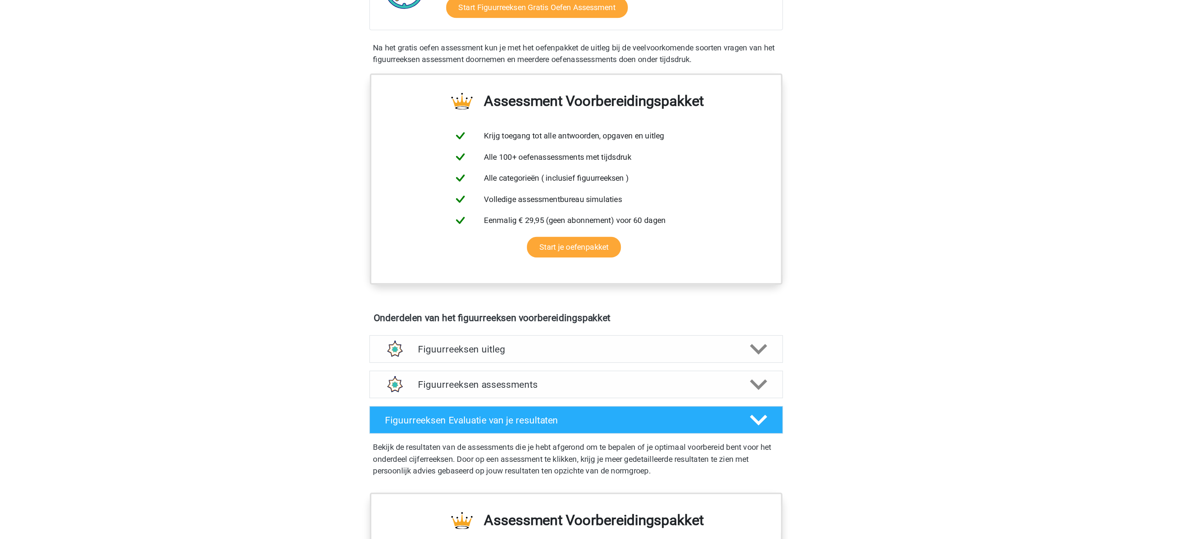
scroll to position [121, 0]
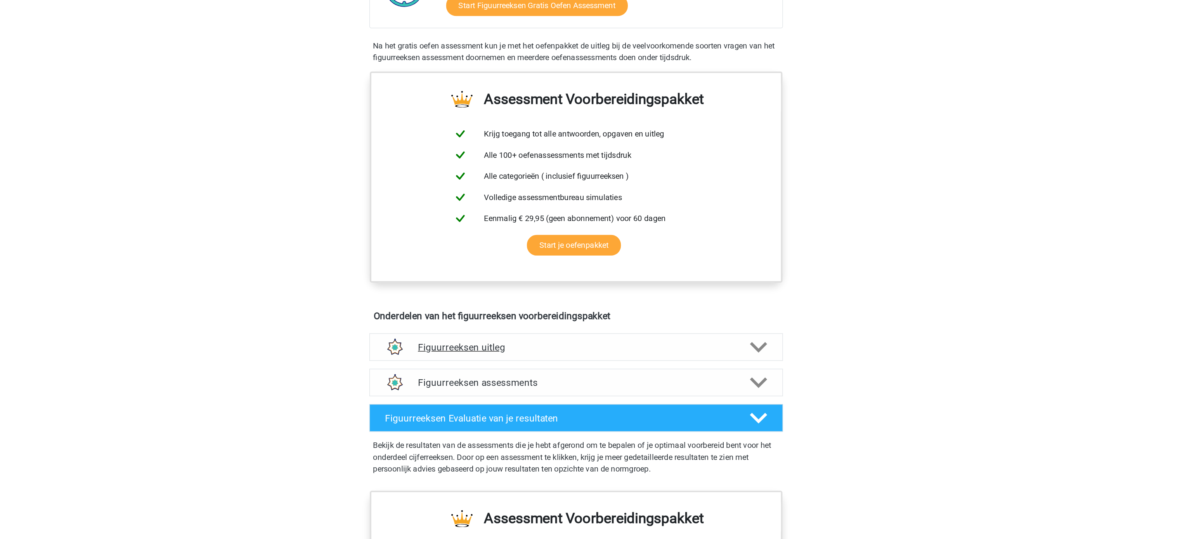
click at [674, 391] on h4 "Figuurreeksen uitleg" at bounding box center [590, 387] width 249 height 9
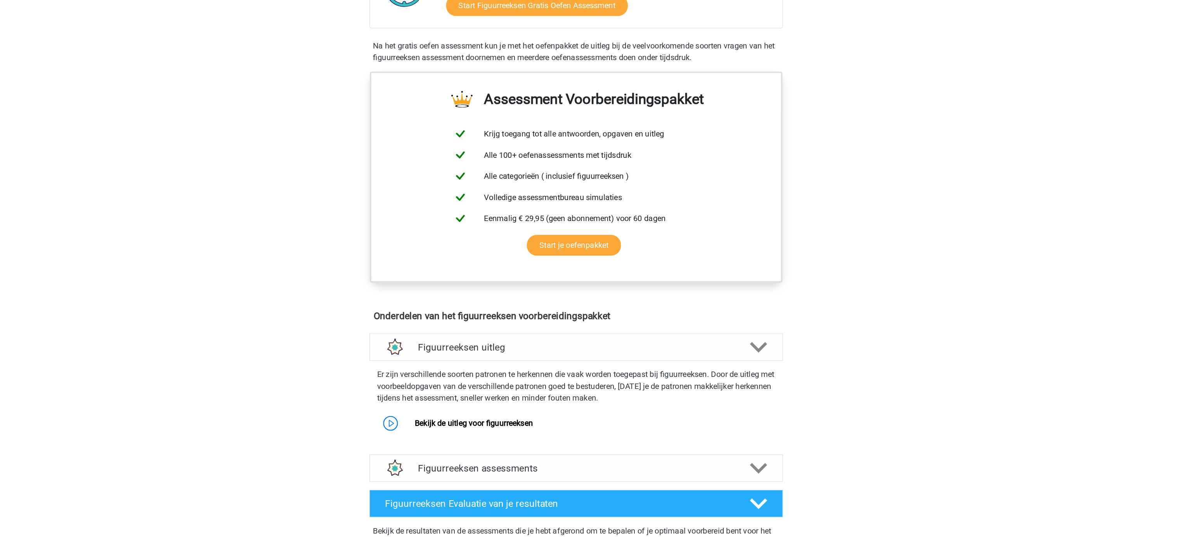
scroll to position [234, 0]
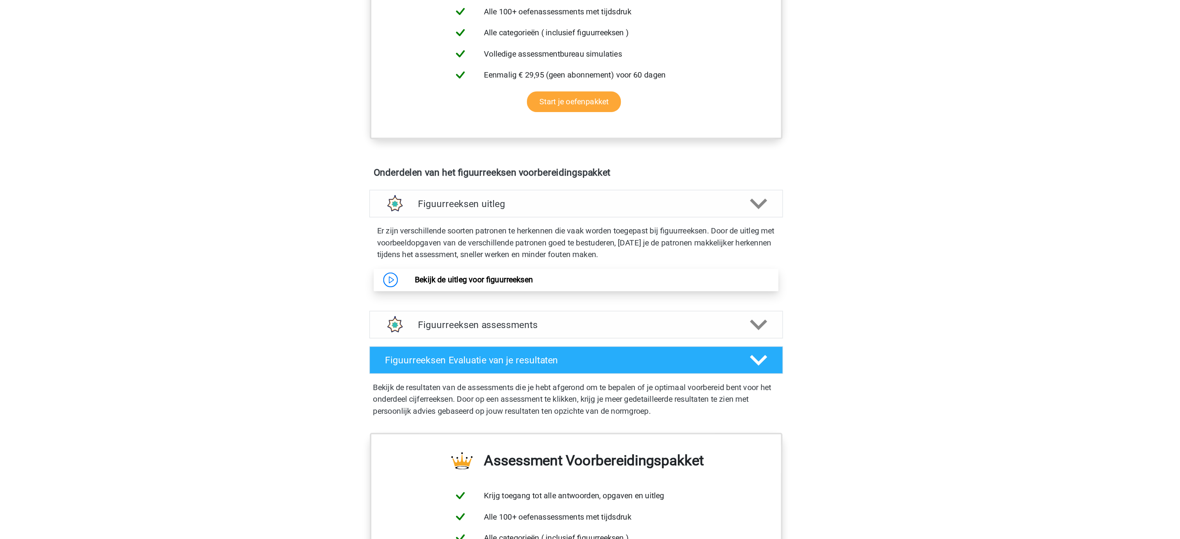
click at [495, 338] on link "Bekijk de uitleg voor figuurreeksen" at bounding box center [509, 334] width 93 height 7
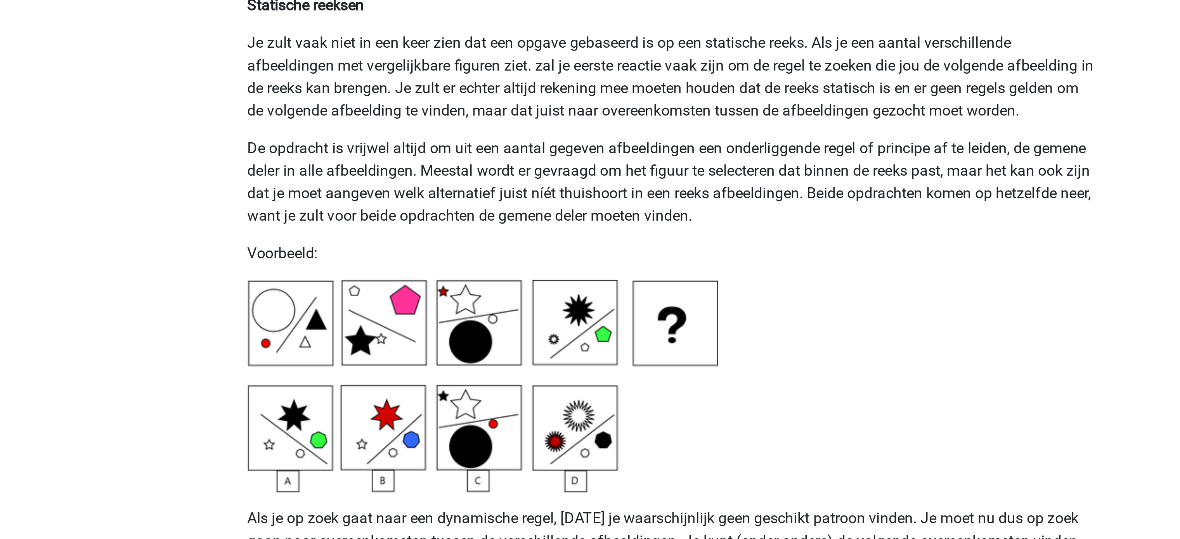
scroll to position [1530, 0]
